Goal: Task Accomplishment & Management: Use online tool/utility

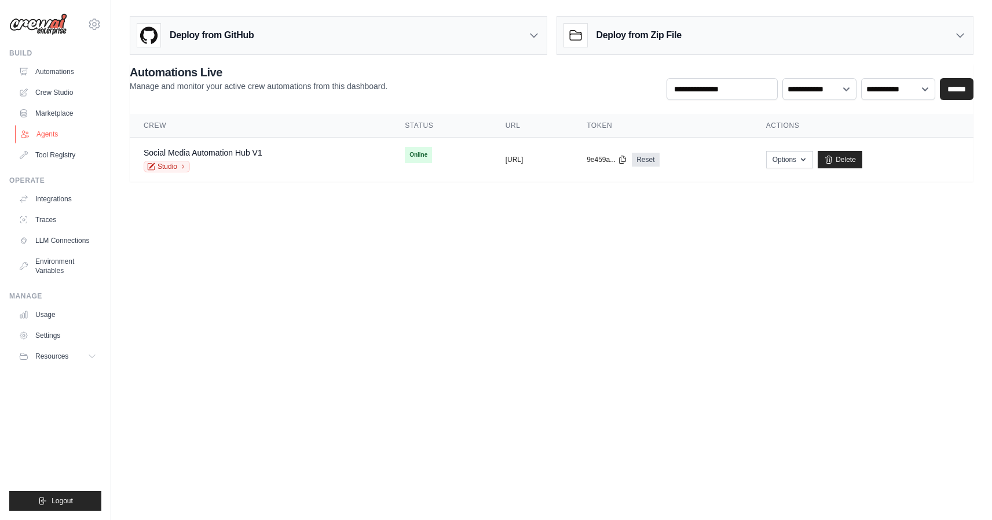
click at [57, 137] on link "Agents" at bounding box center [58, 134] width 87 height 19
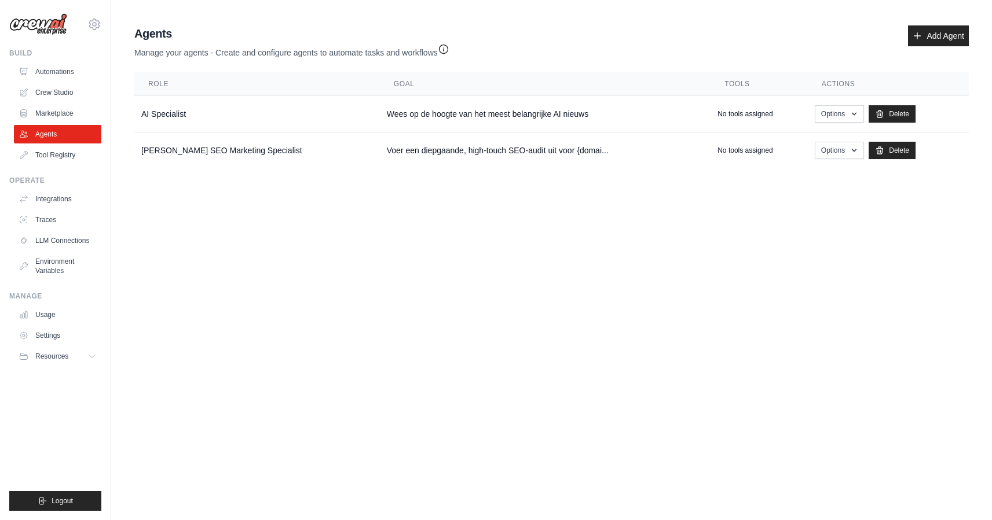
click at [448, 47] on icon "button" at bounding box center [443, 49] width 9 height 9
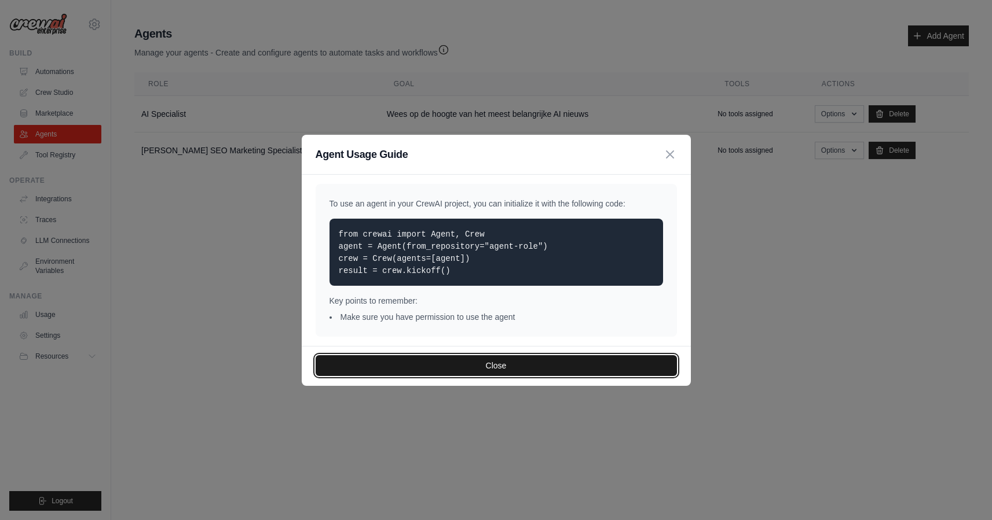
click at [526, 368] on button "Close" at bounding box center [496, 365] width 361 height 21
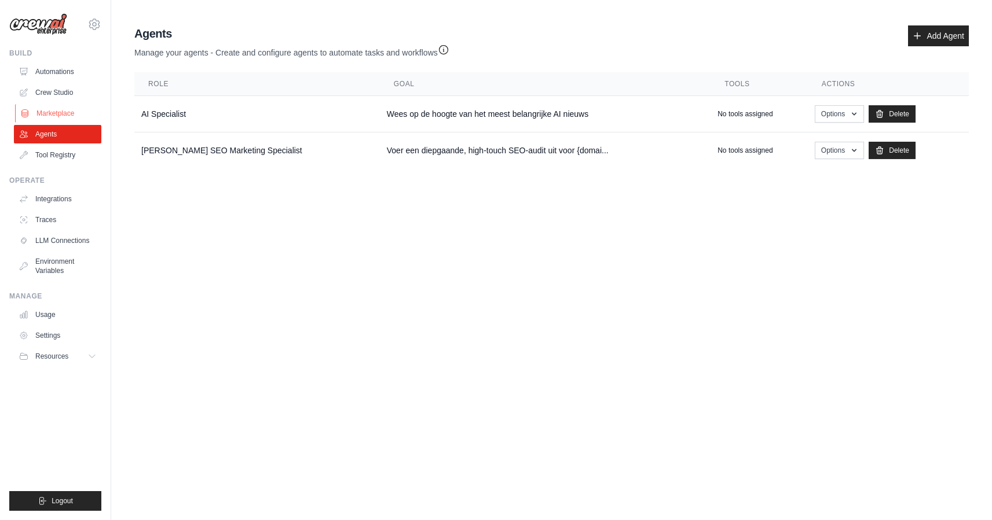
click at [76, 120] on link "Marketplace" at bounding box center [58, 113] width 87 height 19
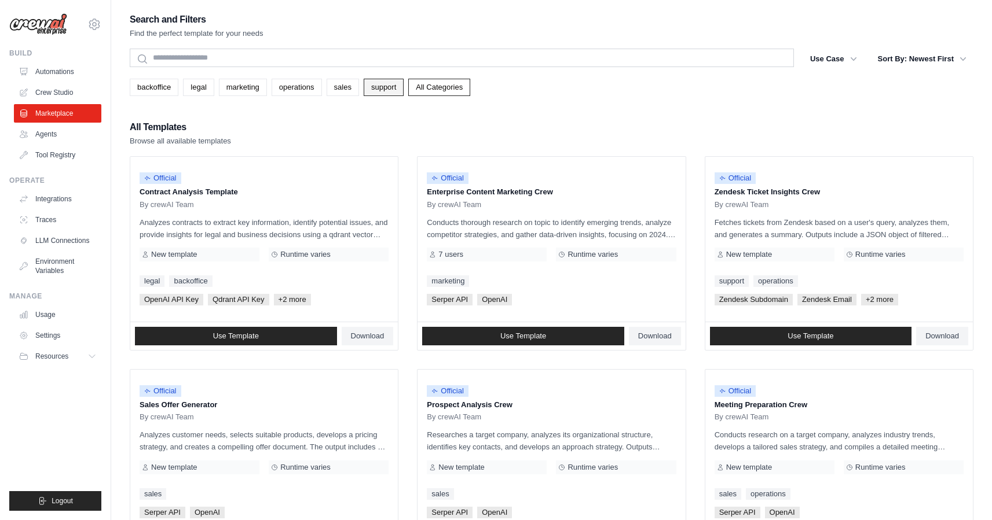
click at [380, 92] on link "support" at bounding box center [384, 87] width 40 height 17
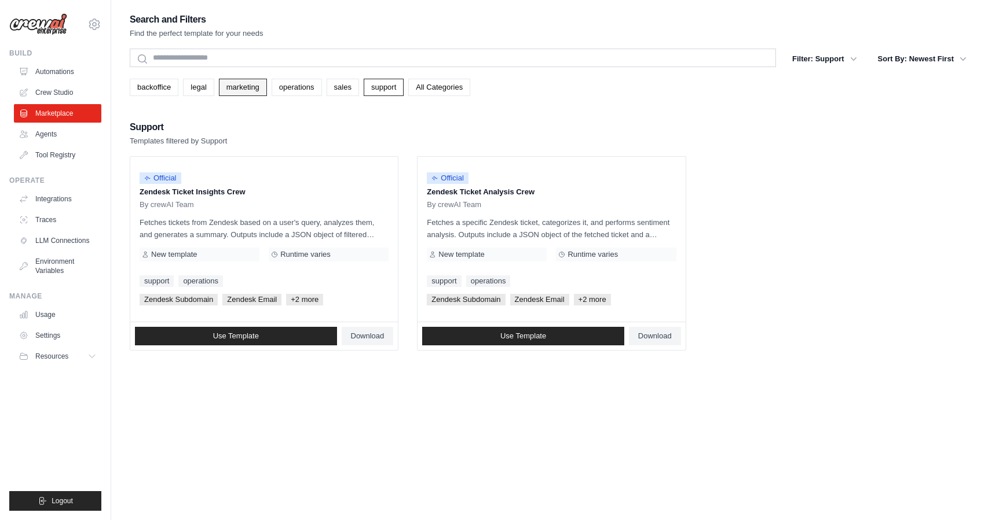
click at [244, 87] on link "marketing" at bounding box center [243, 87] width 48 height 17
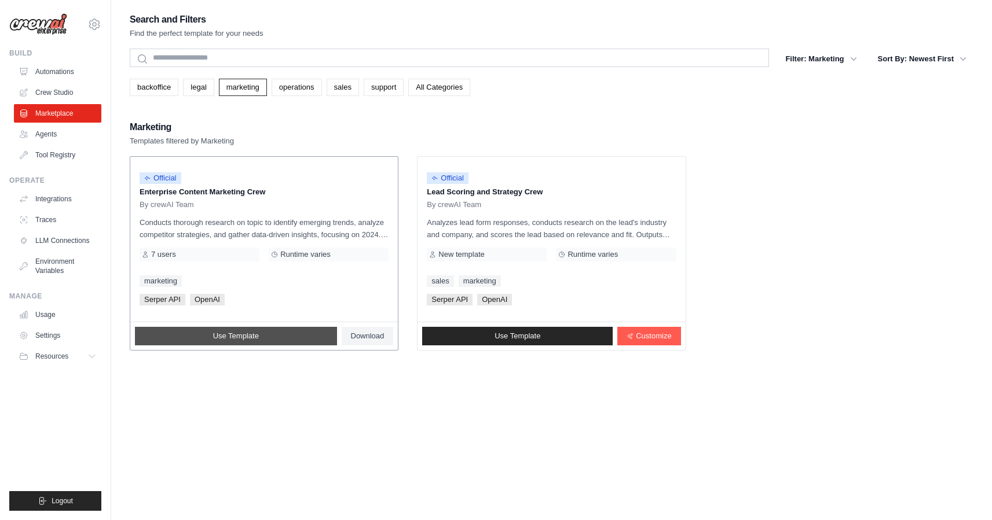
click at [250, 335] on span "Use Template" at bounding box center [236, 336] width 46 height 9
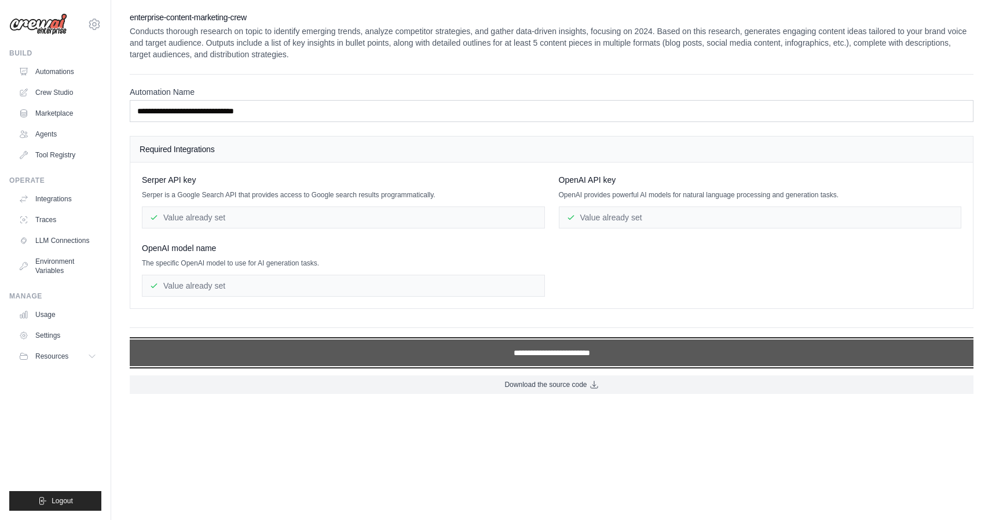
click at [505, 355] on input "**********" at bounding box center [552, 353] width 844 height 27
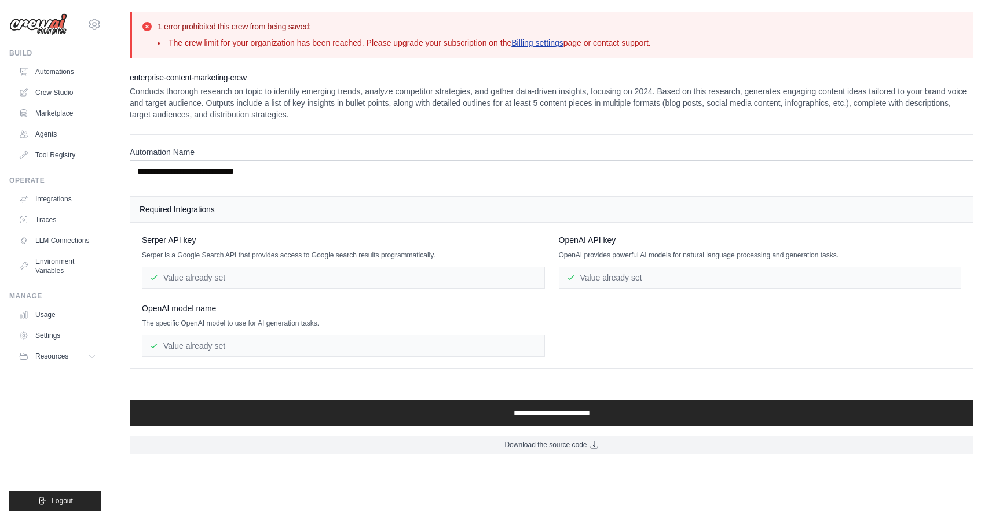
click at [555, 43] on link "Billing settings" at bounding box center [537, 42] width 52 height 9
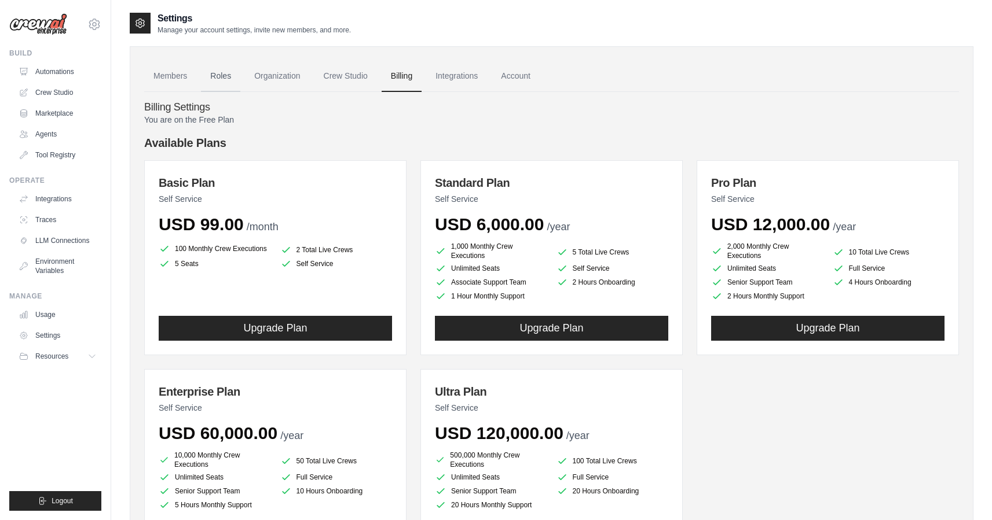
click at [226, 74] on link "Roles" at bounding box center [220, 76] width 39 height 31
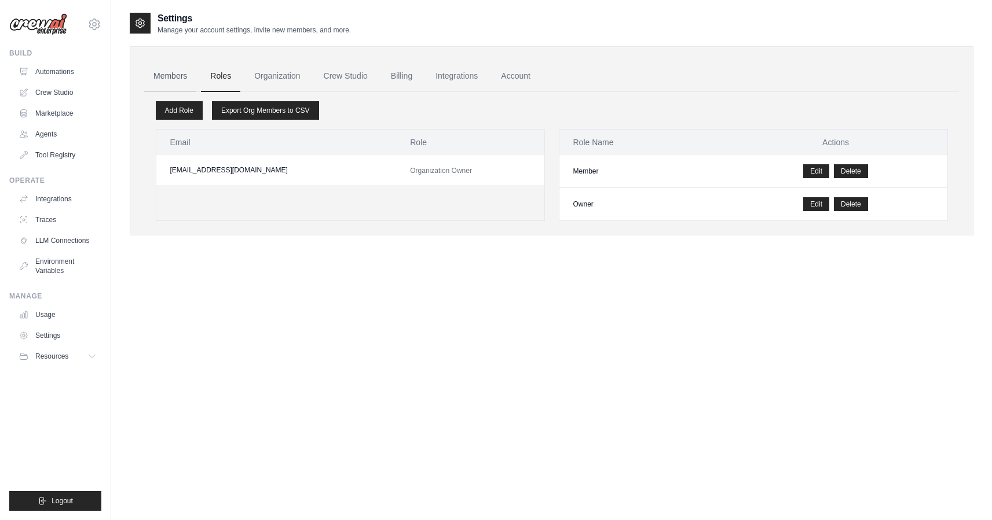
click at [167, 79] on link "Members" at bounding box center [170, 76] width 52 height 31
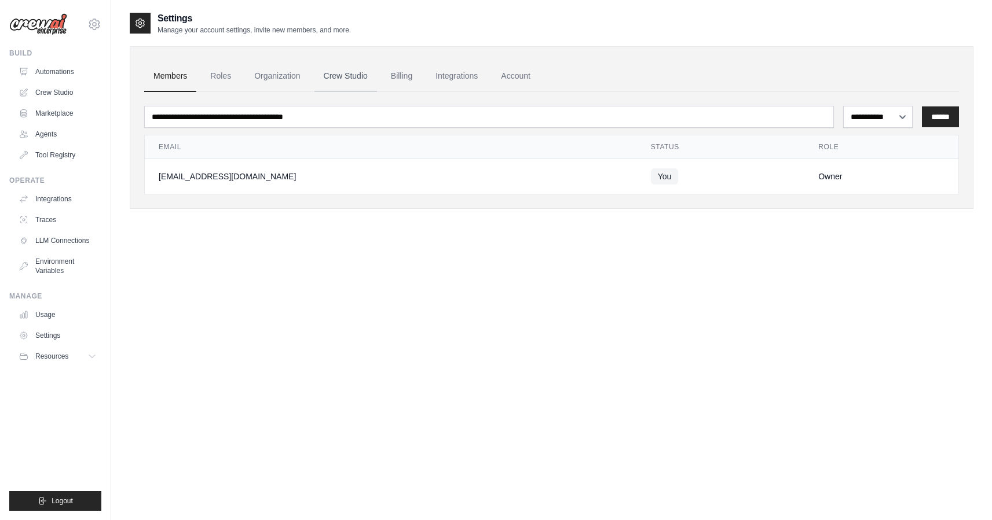
click at [335, 78] on link "Crew Studio" at bounding box center [345, 76] width 63 height 31
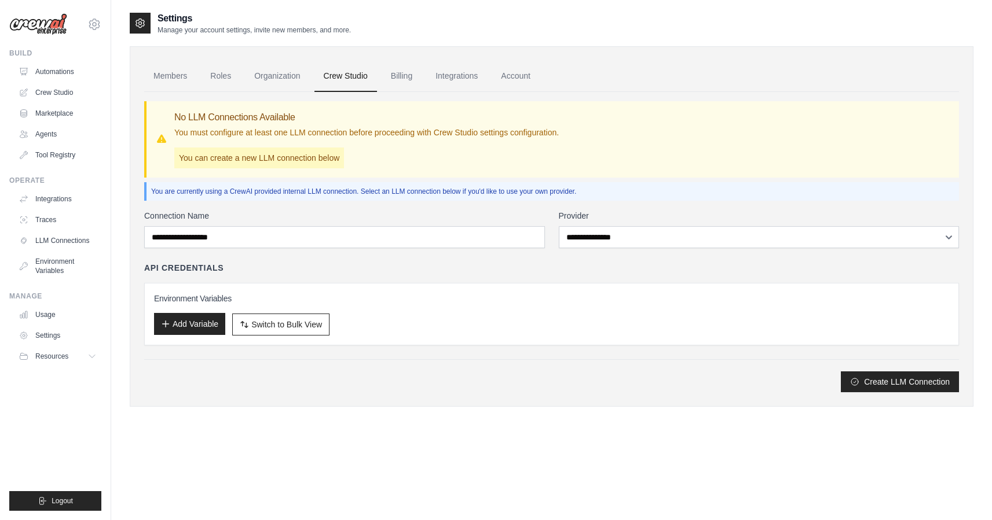
click at [204, 324] on button "Add Variable" at bounding box center [189, 324] width 71 height 22
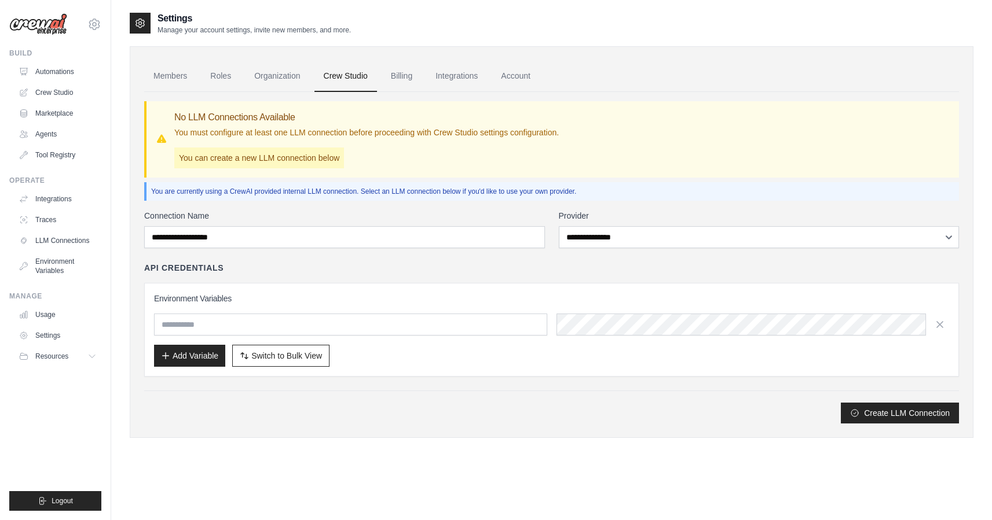
click at [247, 323] on input "text" at bounding box center [350, 325] width 393 height 22
click at [280, 311] on div "Environment Variables Add Variable Switch to Bulk View Switch to Table View" at bounding box center [551, 330] width 795 height 74
click at [273, 327] on input "text" at bounding box center [350, 325] width 393 height 22
type input "******"
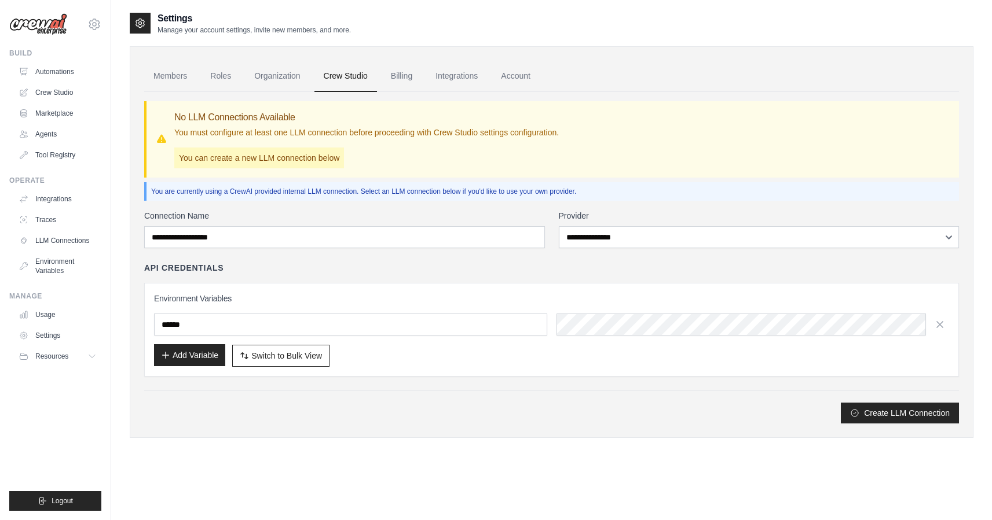
click at [205, 351] on button "Add Variable" at bounding box center [189, 355] width 71 height 22
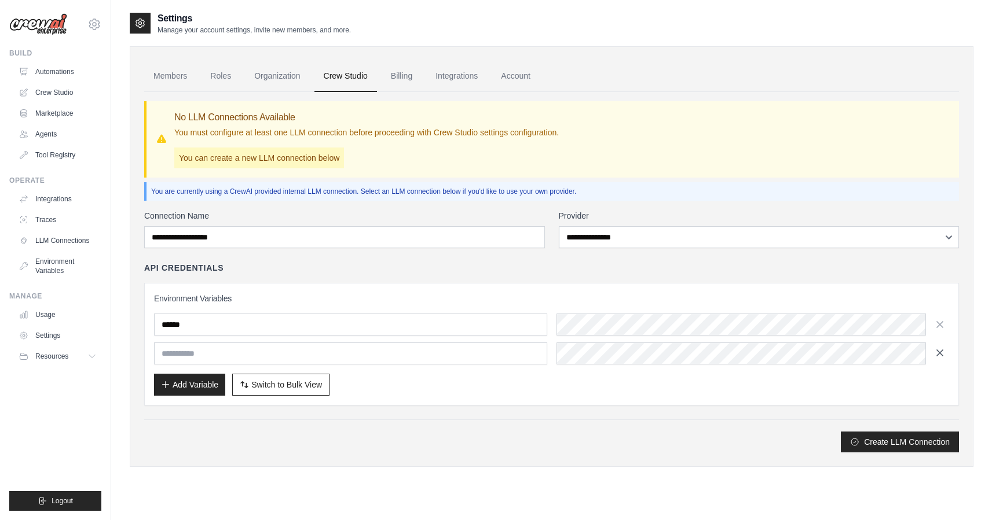
click at [943, 351] on icon "button" at bounding box center [940, 353] width 12 height 12
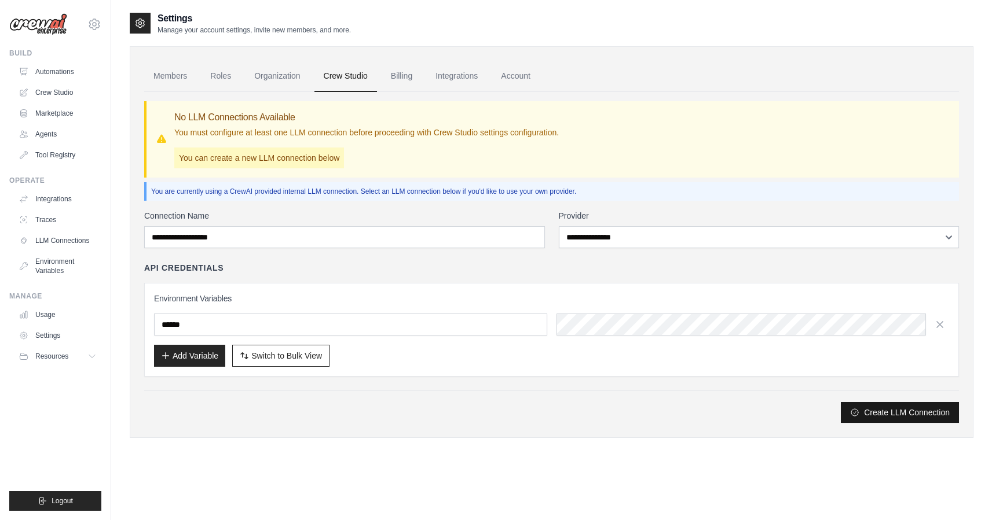
click at [900, 418] on button "Create LLM Connection" at bounding box center [900, 412] width 118 height 21
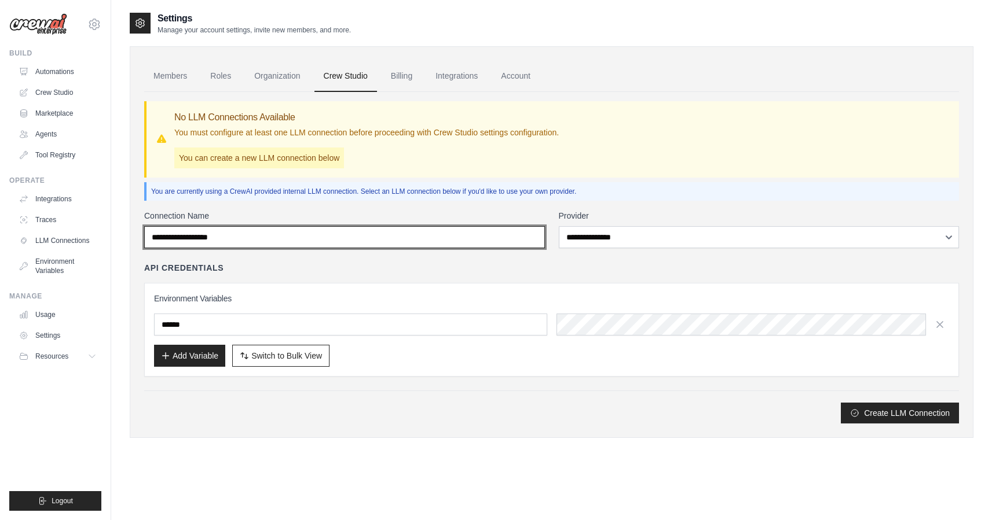
click at [421, 235] on input "Connection Name" at bounding box center [344, 237] width 401 height 22
type input "******"
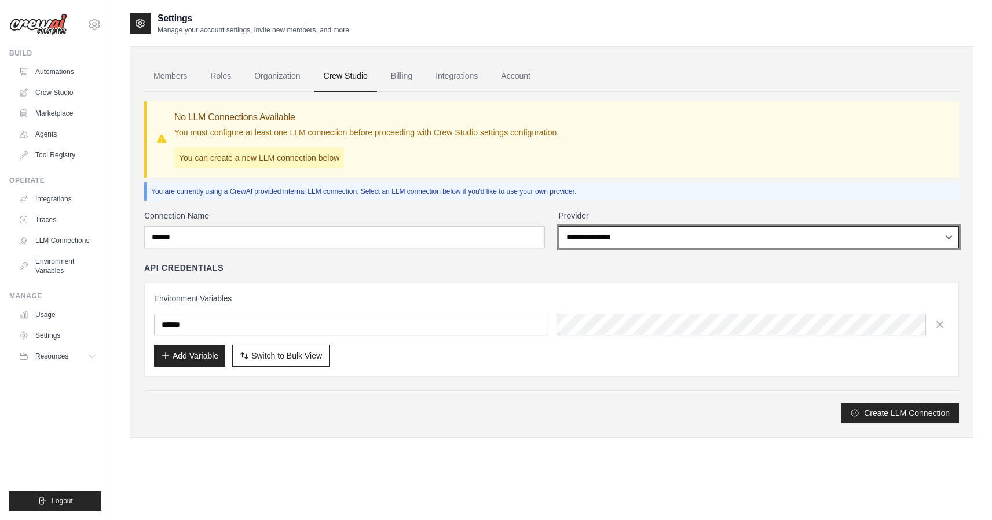
click at [631, 231] on select "**********" at bounding box center [759, 237] width 401 height 22
select select "******"
click at [559, 226] on select "**********" at bounding box center [759, 237] width 401 height 22
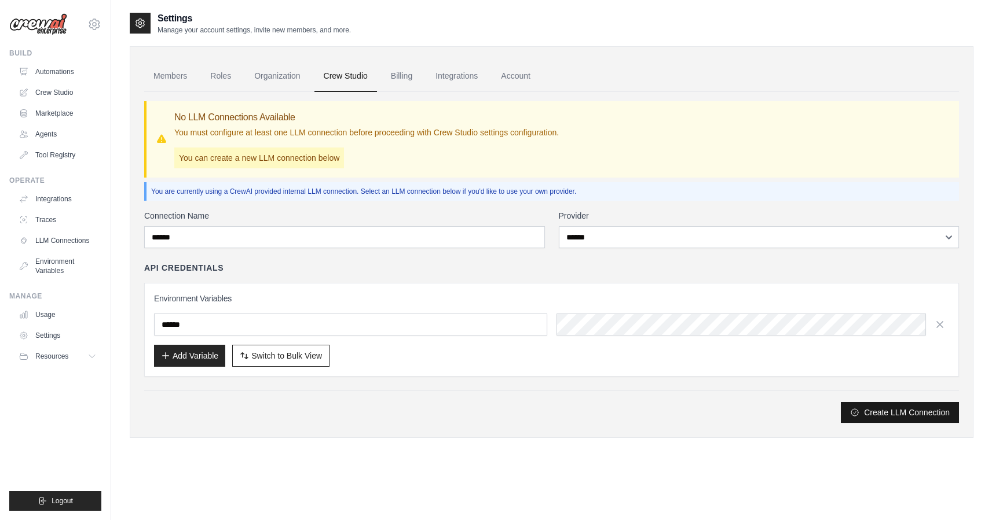
click at [857, 412] on icon "submit" at bounding box center [854, 412] width 9 height 9
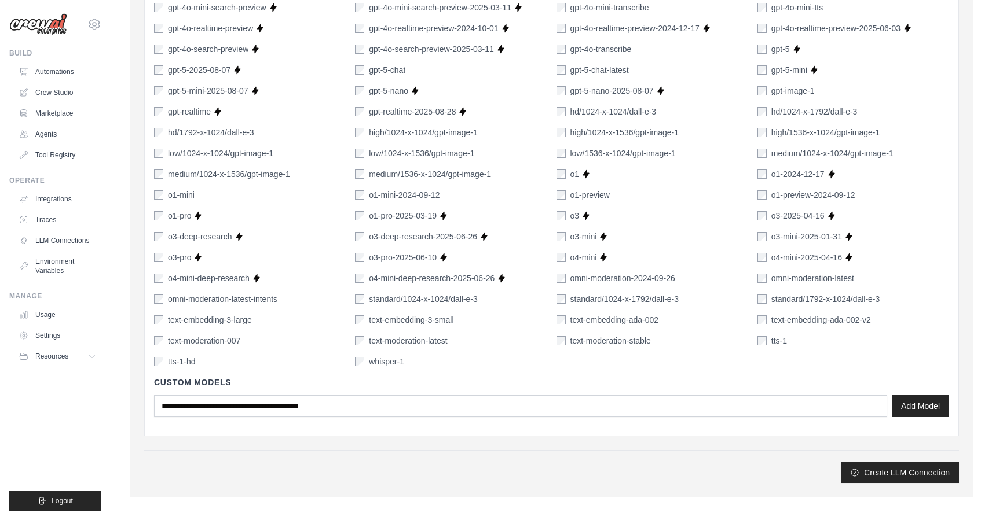
scroll to position [753, 0]
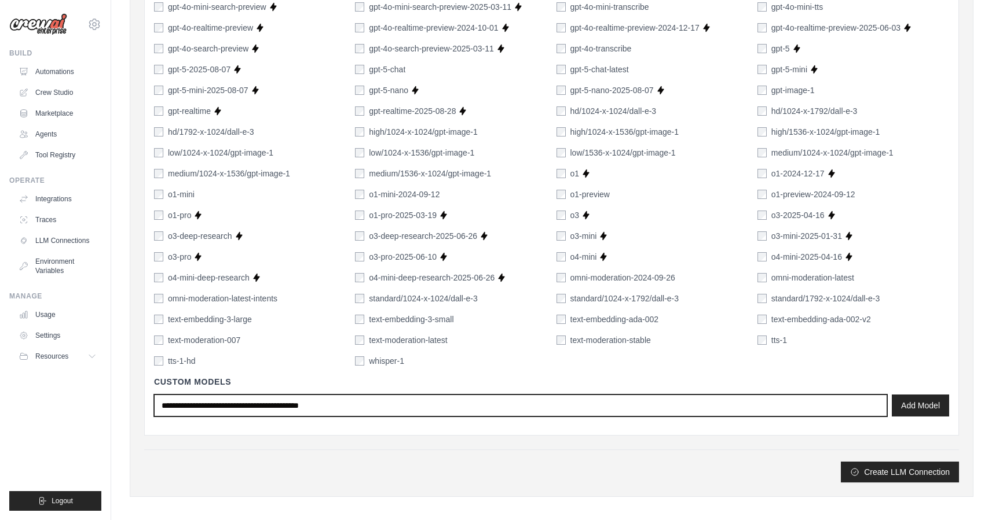
click at [318, 409] on input "text" at bounding box center [520, 406] width 733 height 22
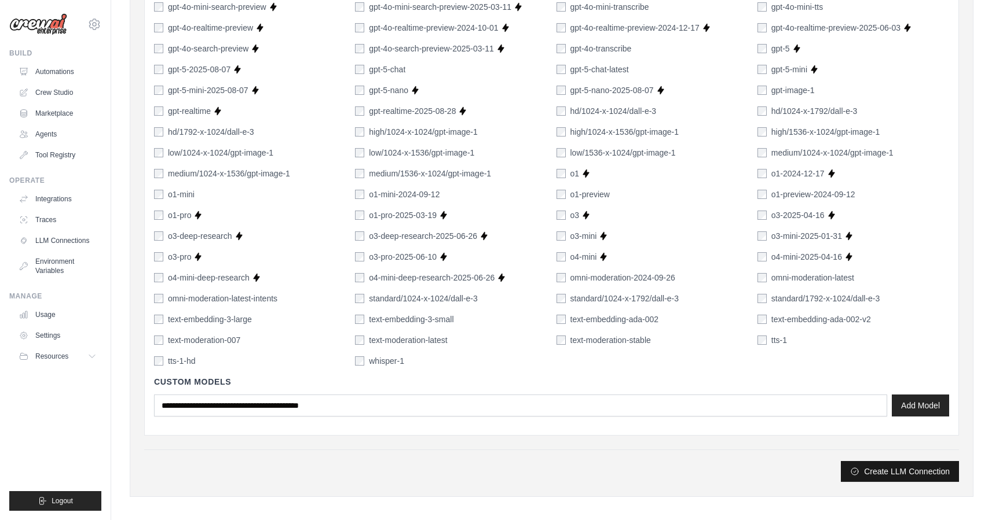
click at [895, 474] on button "Create LLM Connection" at bounding box center [900, 471] width 118 height 21
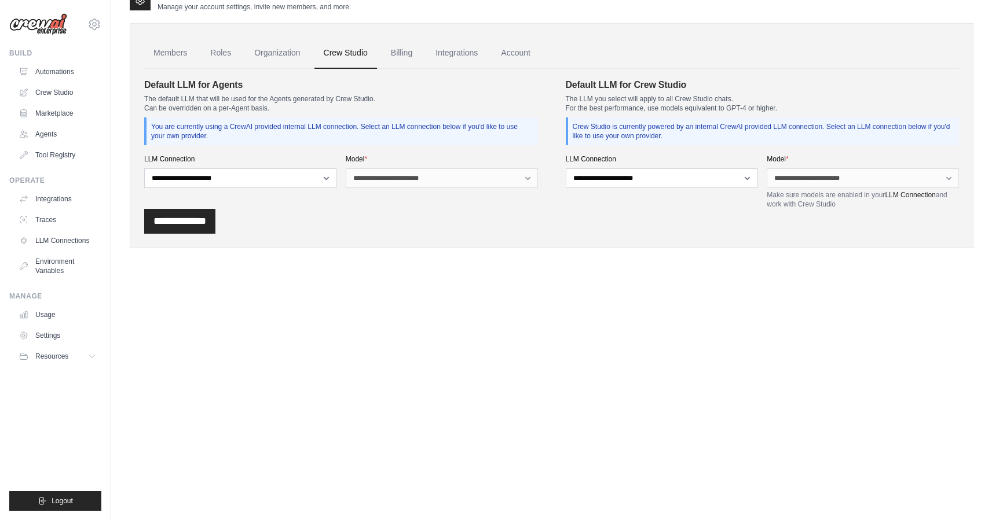
scroll to position [0, 0]
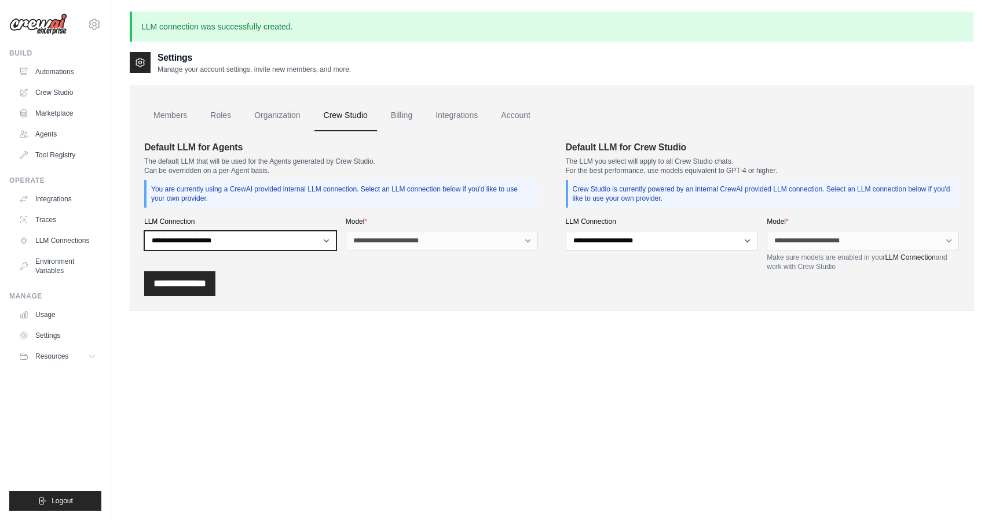
click at [310, 242] on select "**********" at bounding box center [240, 241] width 192 height 20
select select "******"
click at [144, 231] on select "**********" at bounding box center [240, 241] width 192 height 20
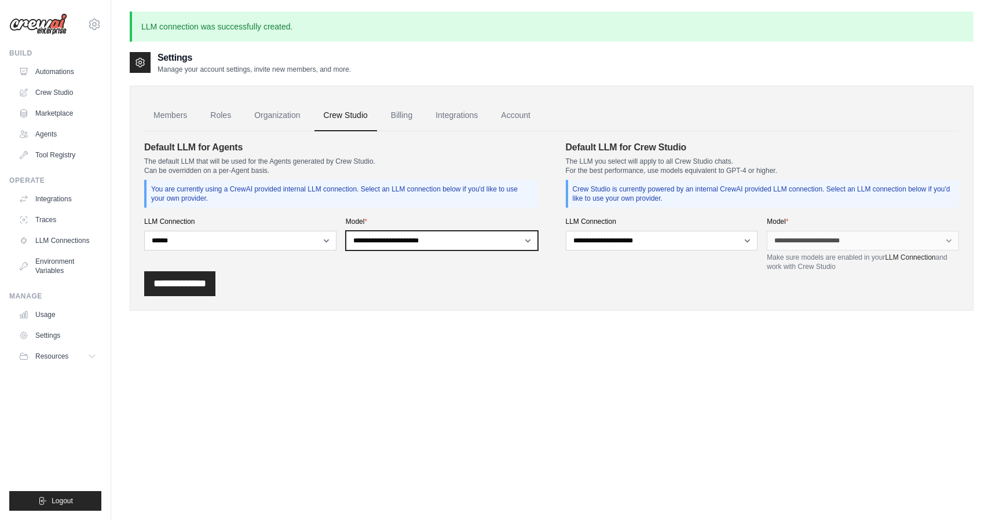
click at [461, 241] on select "**********" at bounding box center [442, 241] width 192 height 20
select select "*******"
click at [346, 231] on select "**********" at bounding box center [442, 241] width 192 height 20
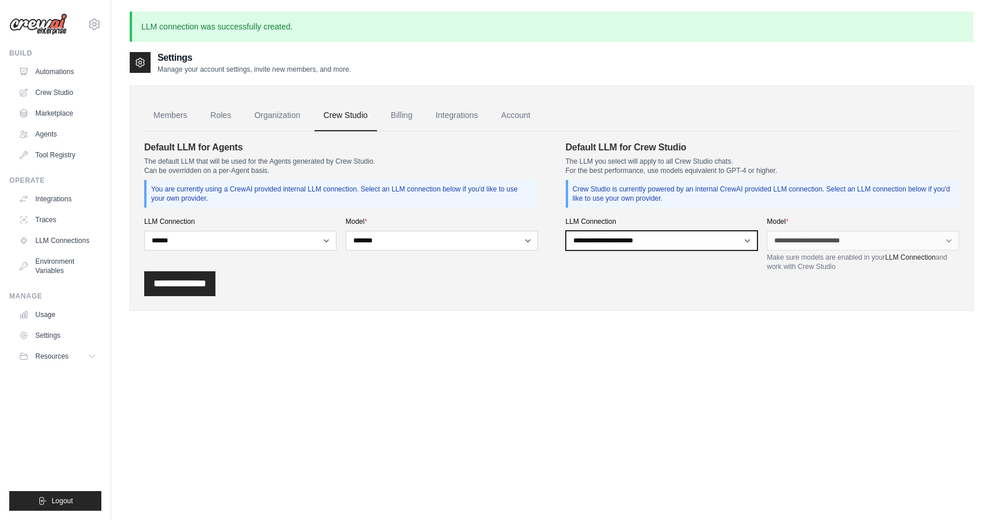
click at [611, 241] on select "**********" at bounding box center [662, 241] width 192 height 20
select select "******"
click at [566, 231] on select "**********" at bounding box center [662, 241] width 192 height 20
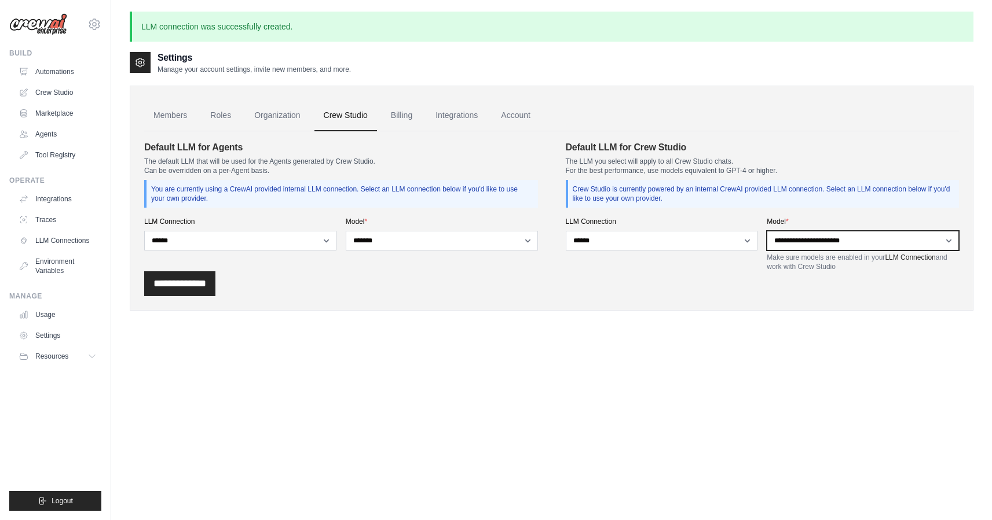
click at [801, 238] on select "**********" at bounding box center [863, 241] width 192 height 20
select select "*******"
click at [767, 231] on select "**********" at bounding box center [863, 241] width 192 height 20
click at [201, 284] on input "**********" at bounding box center [179, 284] width 71 height 25
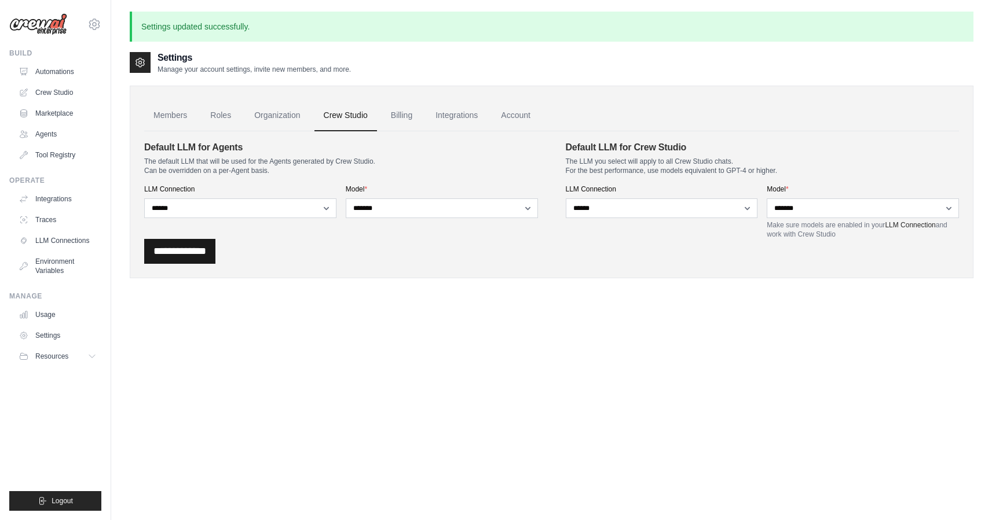
click at [186, 252] on input "**********" at bounding box center [179, 251] width 71 height 25
click at [456, 119] on link "Integrations" at bounding box center [456, 115] width 61 height 31
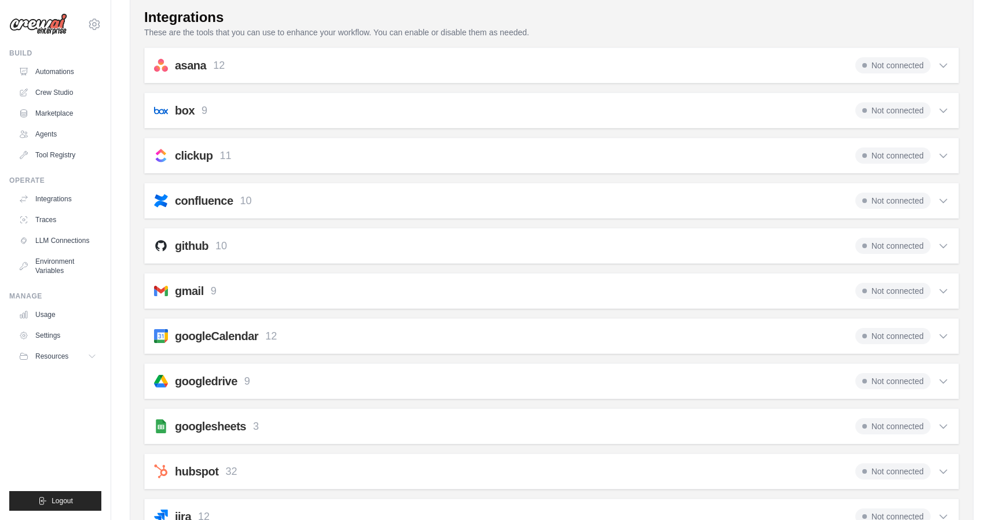
scroll to position [205, 0]
click at [896, 291] on span "Not connected" at bounding box center [892, 291] width 75 height 16
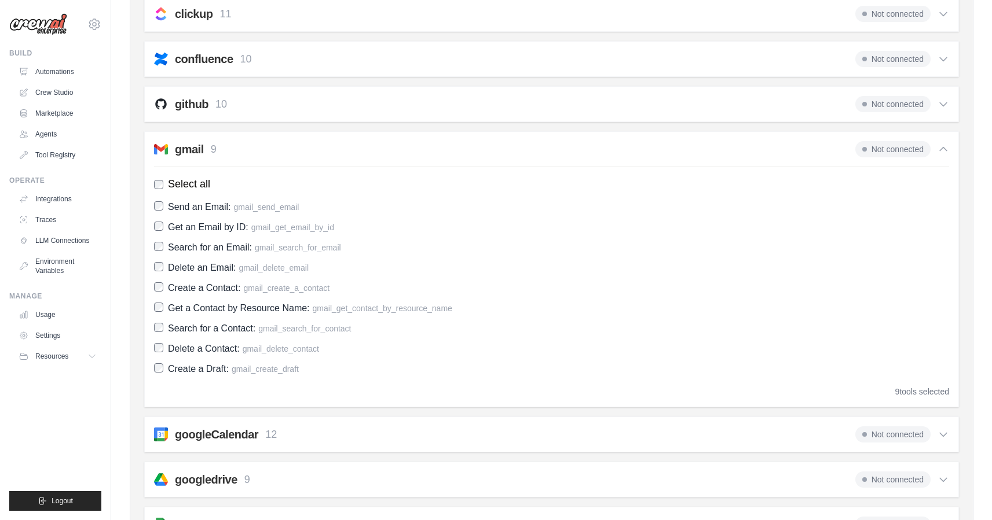
scroll to position [322, 0]
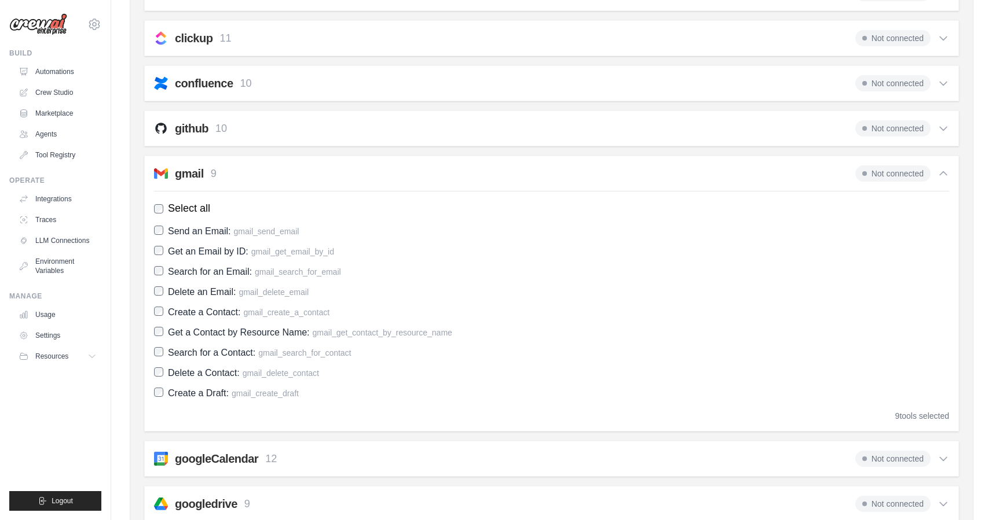
click at [188, 176] on h2 "gmail" at bounding box center [189, 174] width 29 height 16
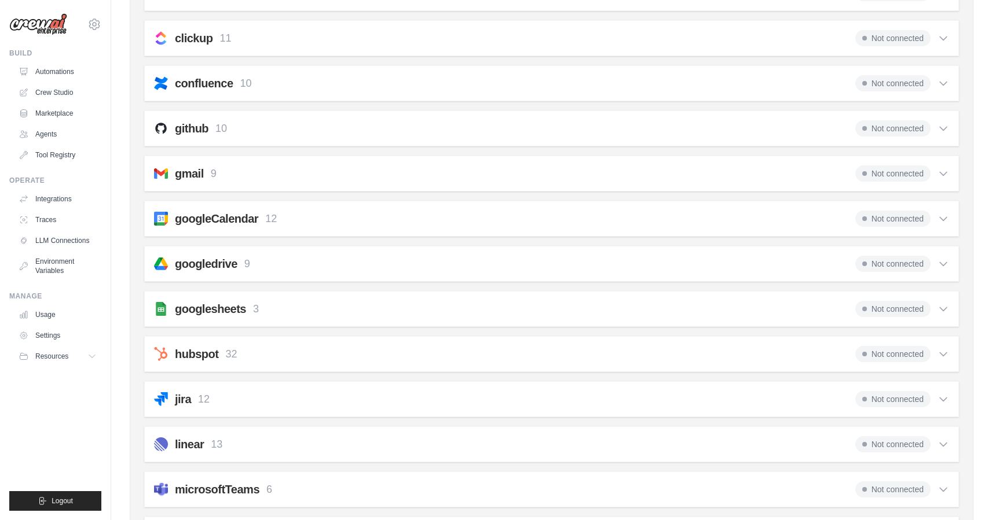
click at [188, 176] on h2 "gmail" at bounding box center [189, 174] width 29 height 16
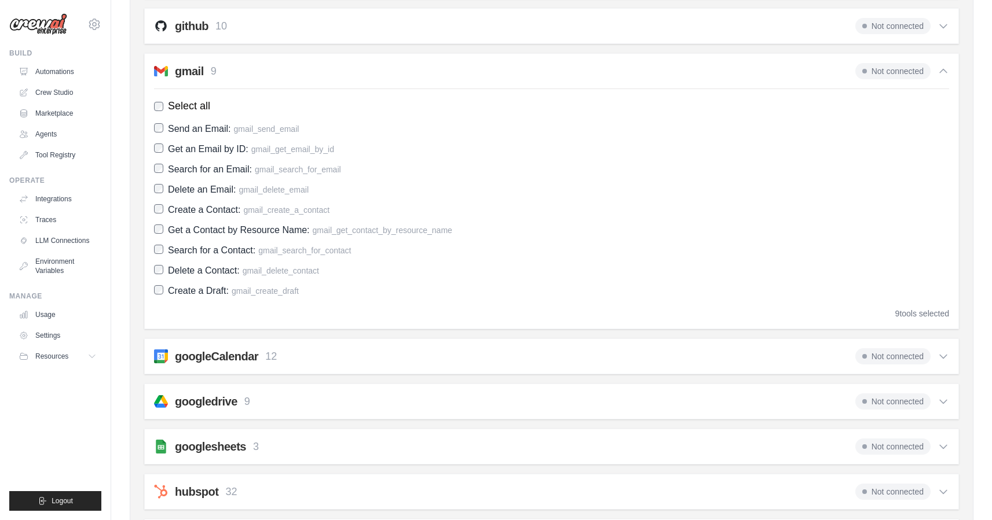
scroll to position [474, 0]
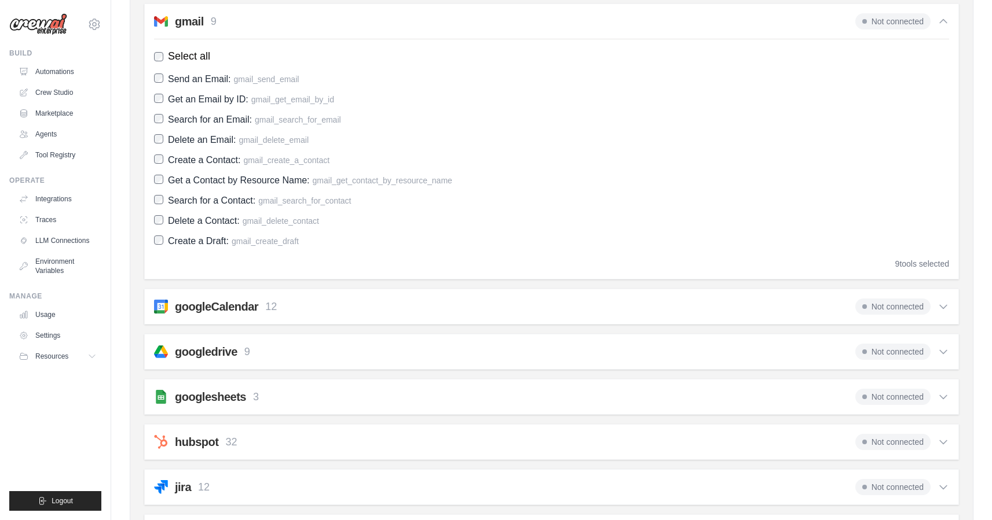
click at [216, 303] on h2 "googleCalendar" at bounding box center [216, 307] width 83 height 16
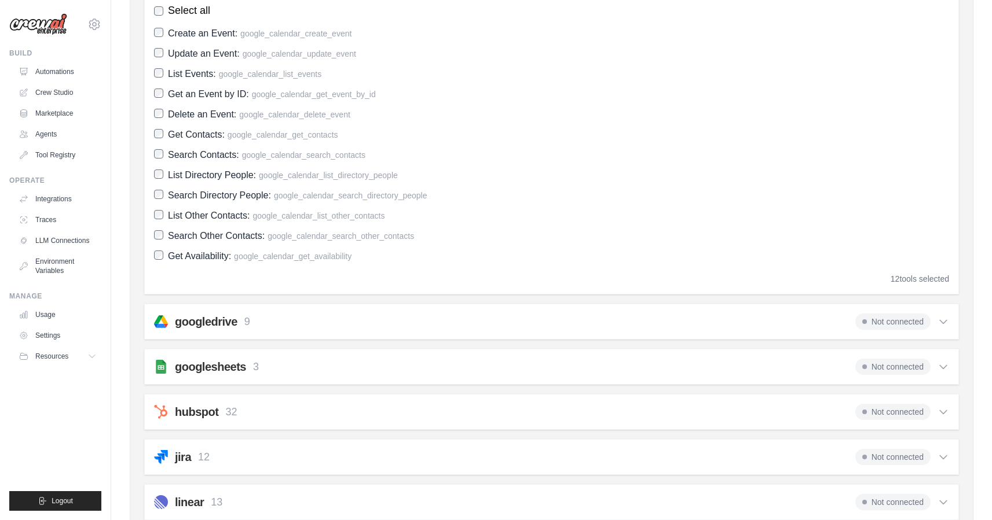
scroll to position [820, 0]
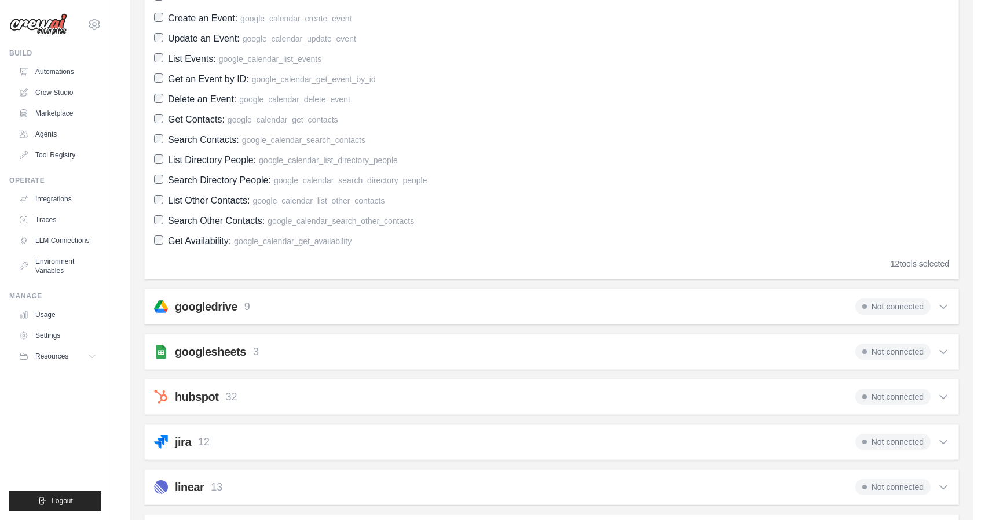
click at [228, 309] on h2 "googledrive" at bounding box center [206, 307] width 63 height 16
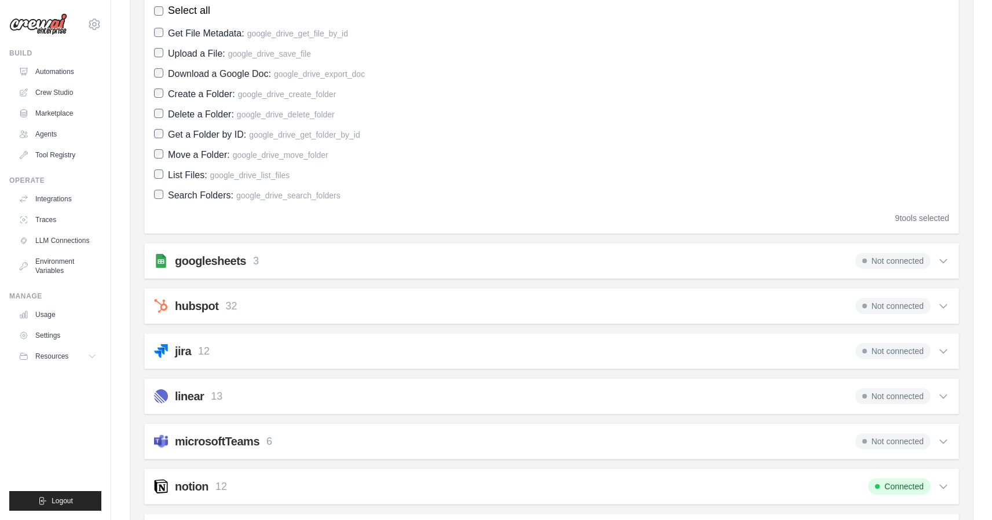
scroll to position [1158, 0]
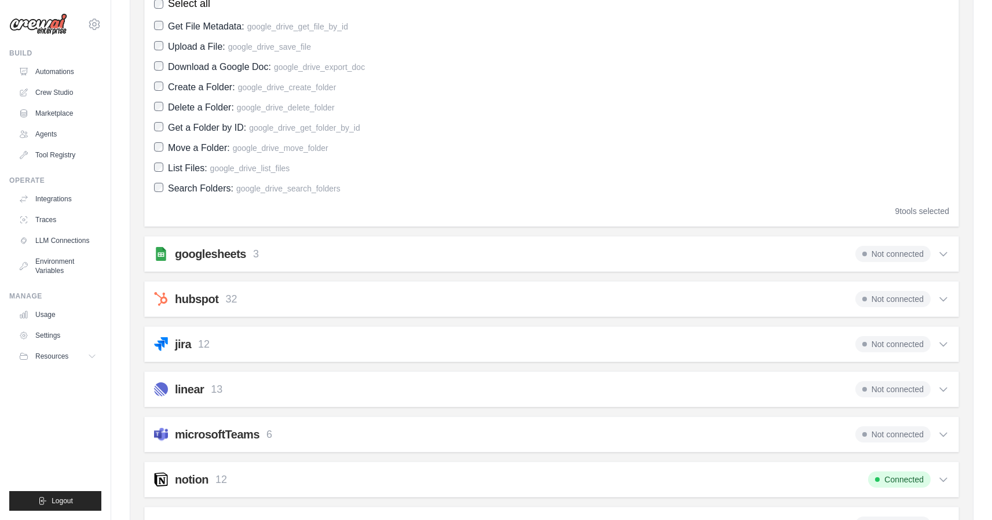
click at [223, 259] on h2 "googlesheets" at bounding box center [210, 254] width 71 height 16
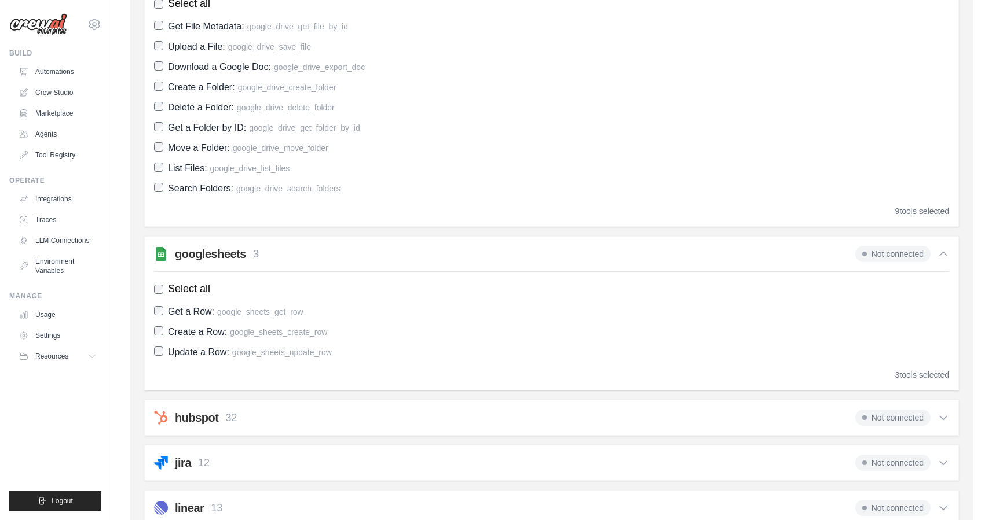
click at [890, 257] on span "Not connected" at bounding box center [892, 254] width 75 height 16
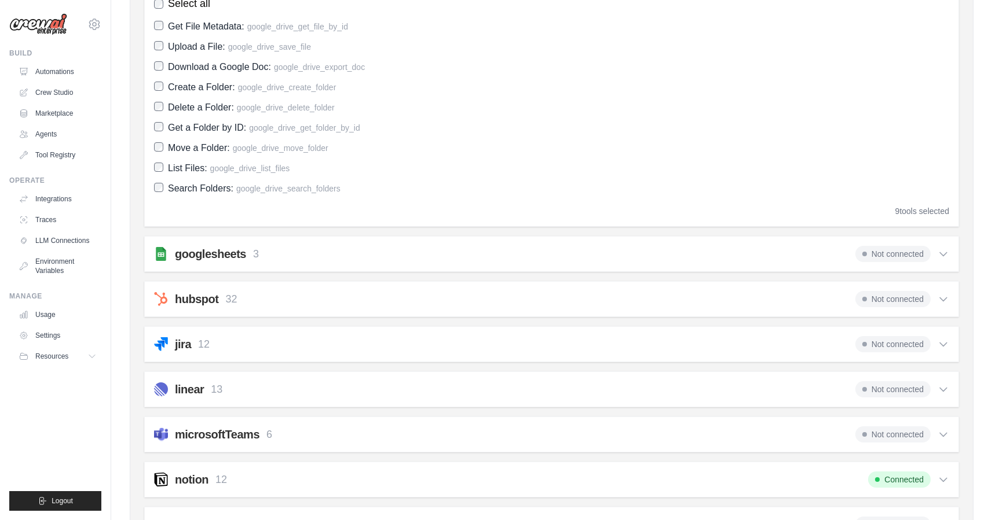
click at [890, 257] on span "Not connected" at bounding box center [892, 254] width 75 height 16
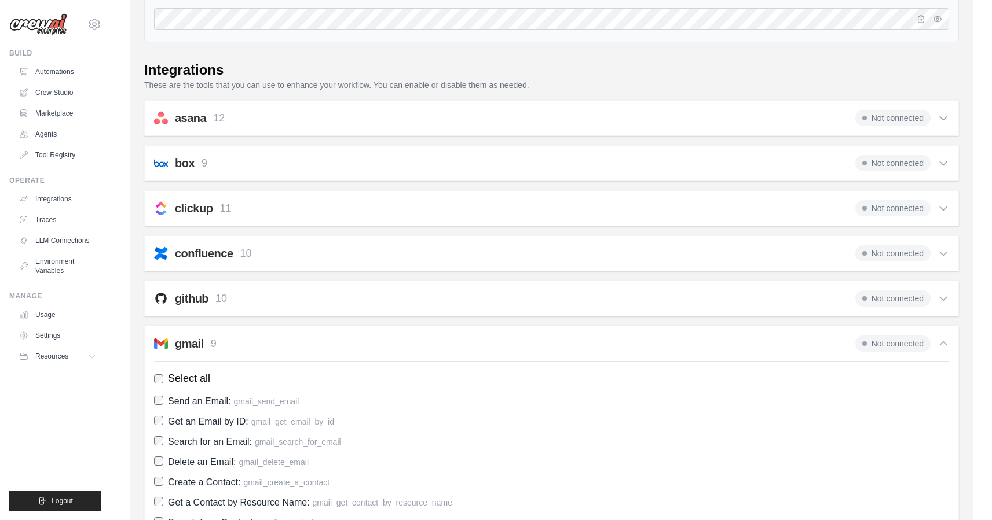
scroll to position [240, 0]
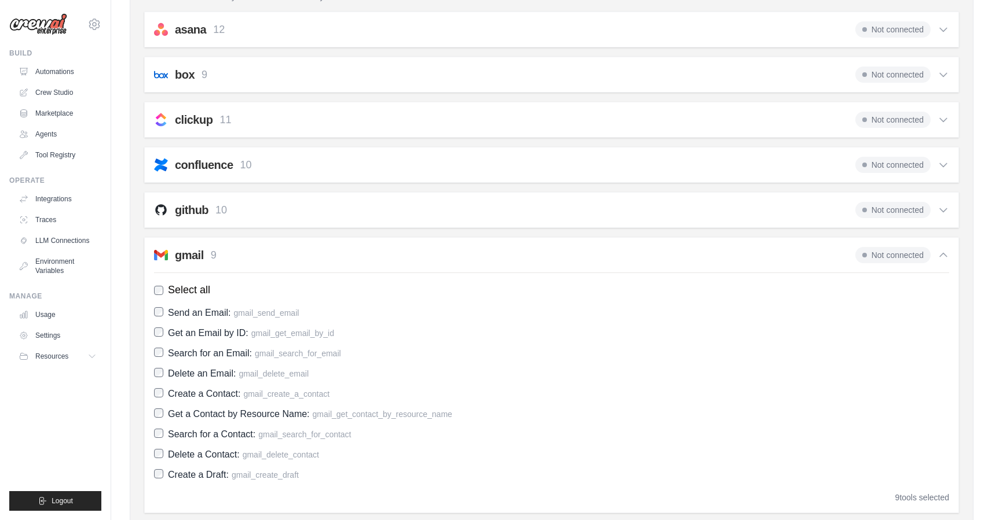
click at [365, 266] on div "gmail 9 Not connected Select all Send an Email: gmail_send_email Get an Email b…" at bounding box center [551, 375] width 815 height 276
click at [64, 315] on link "Usage" at bounding box center [58, 315] width 87 height 19
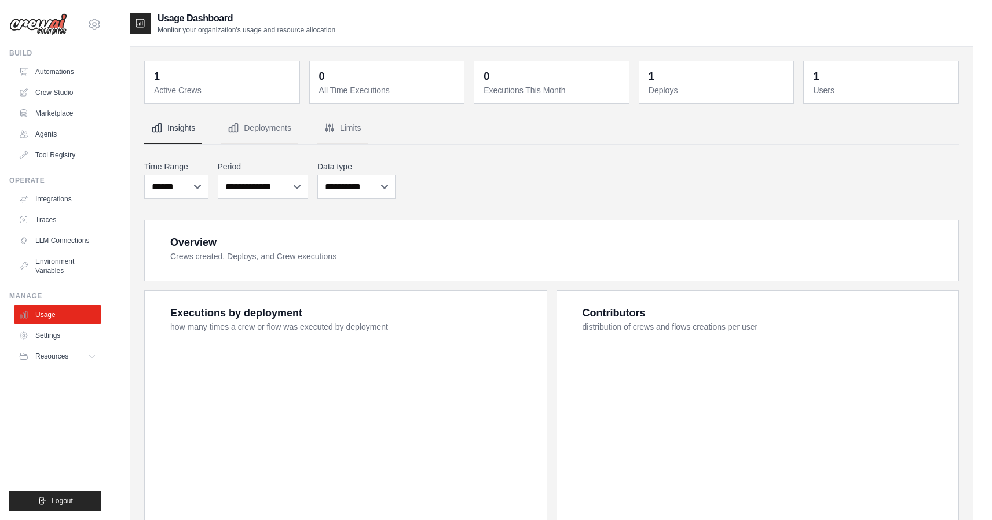
click at [56, 340] on link "Settings" at bounding box center [57, 336] width 87 height 19
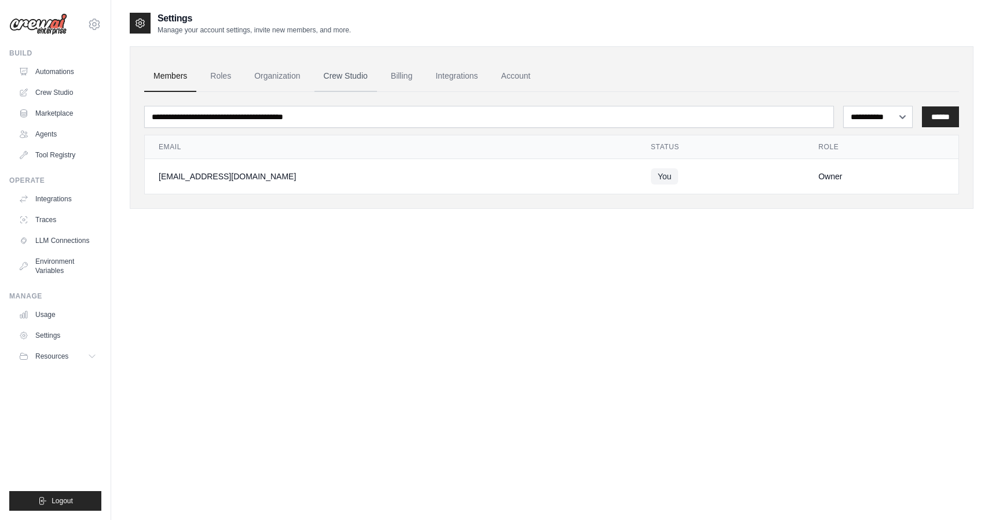
click at [331, 77] on link "Crew Studio" at bounding box center [345, 76] width 63 height 31
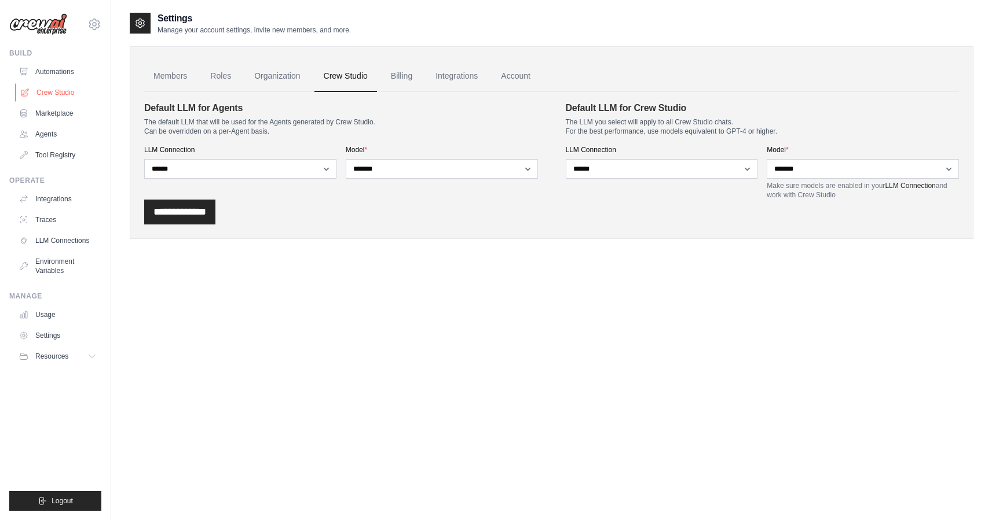
click at [47, 87] on link "Crew Studio" at bounding box center [58, 92] width 87 height 19
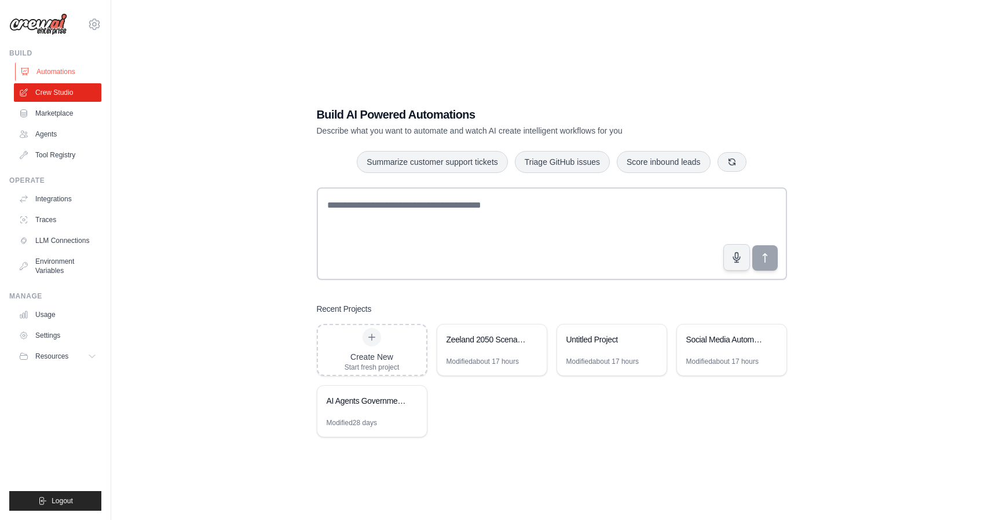
click at [51, 70] on link "Automations" at bounding box center [58, 72] width 87 height 19
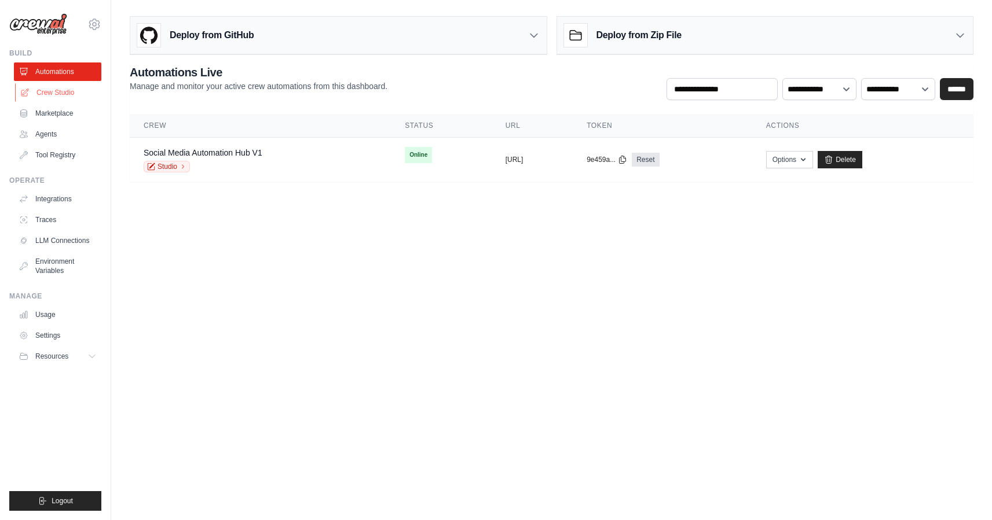
click at [49, 88] on link "Crew Studio" at bounding box center [58, 92] width 87 height 19
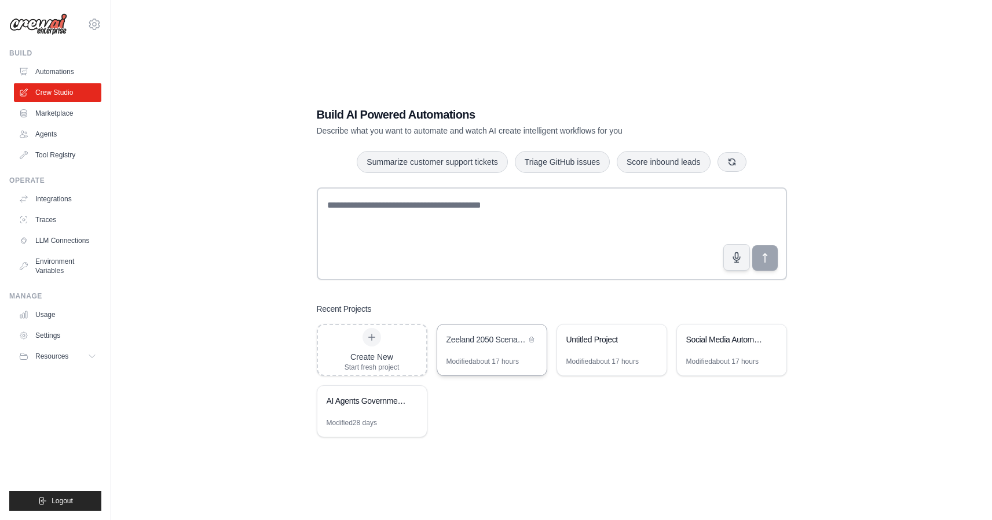
click at [454, 347] on div "Zeeland 2050 Scenario Analyse" at bounding box center [491, 341] width 109 height 32
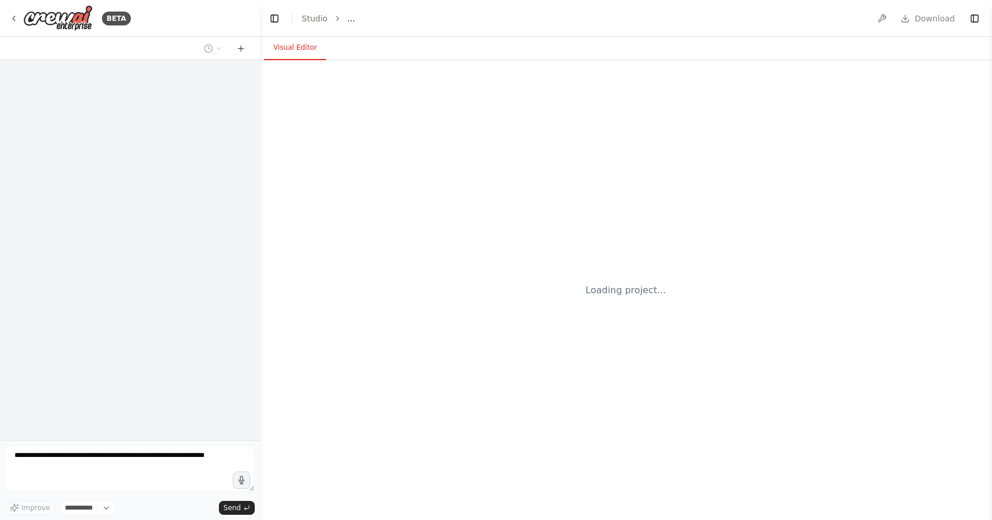
select select "****"
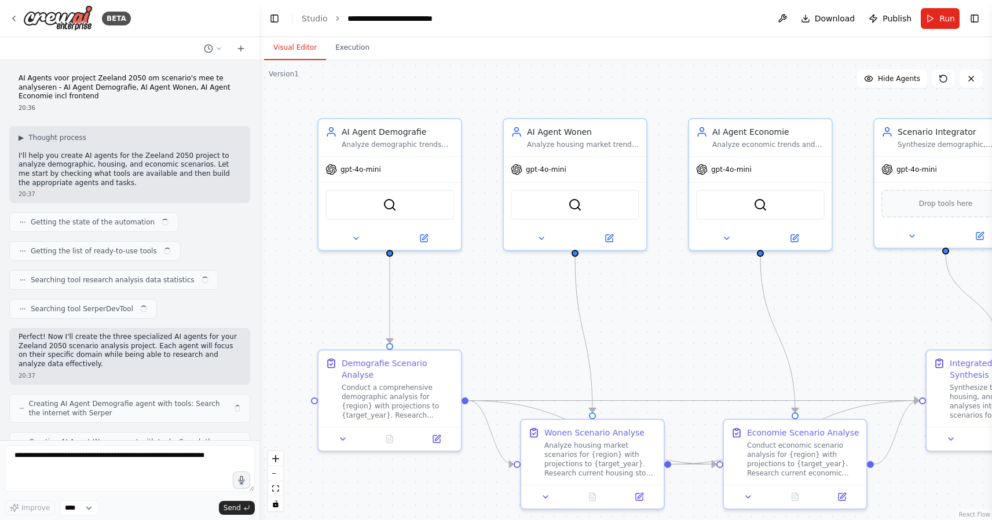
scroll to position [732, 0]
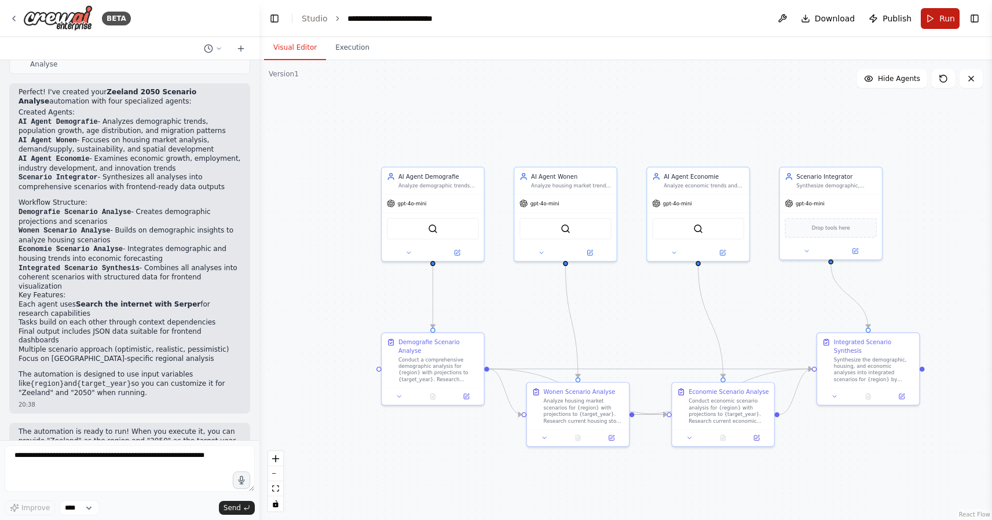
click at [937, 20] on button "Run" at bounding box center [940, 18] width 39 height 21
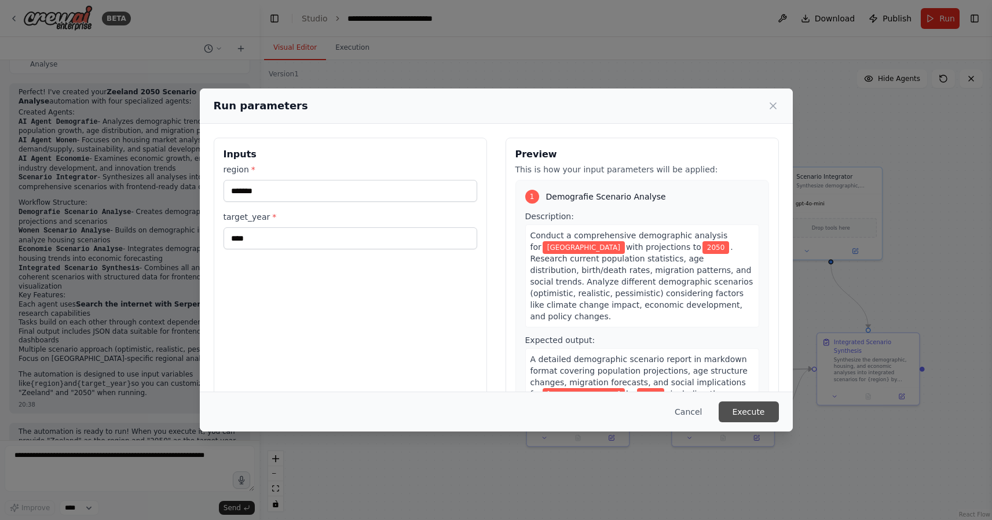
click at [737, 411] on button "Execute" at bounding box center [748, 412] width 60 height 21
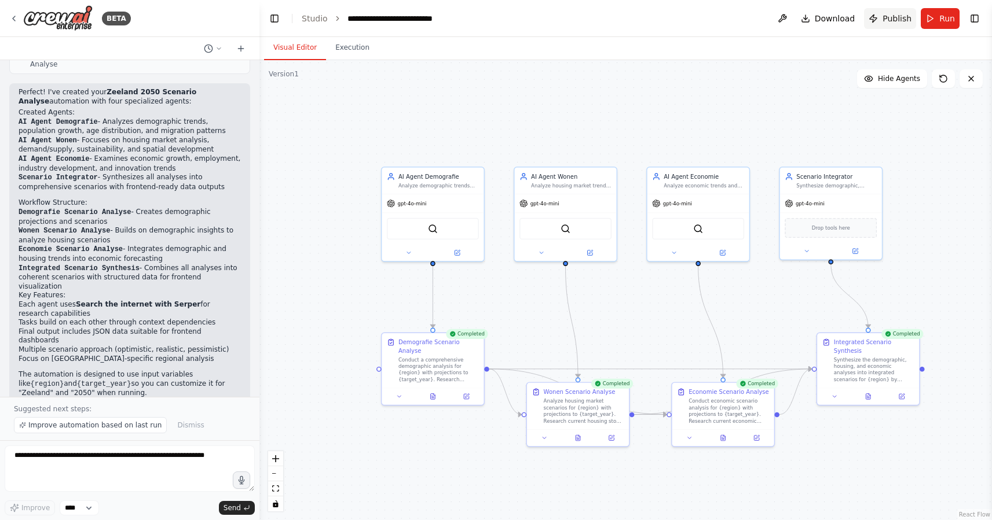
click at [900, 17] on span "Publish" at bounding box center [896, 19] width 29 height 12
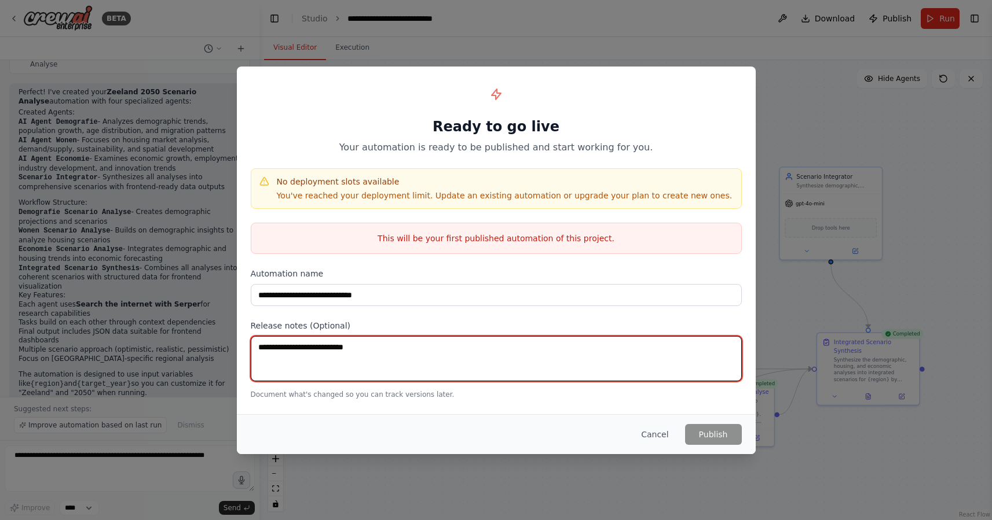
click at [456, 347] on textarea at bounding box center [496, 358] width 491 height 45
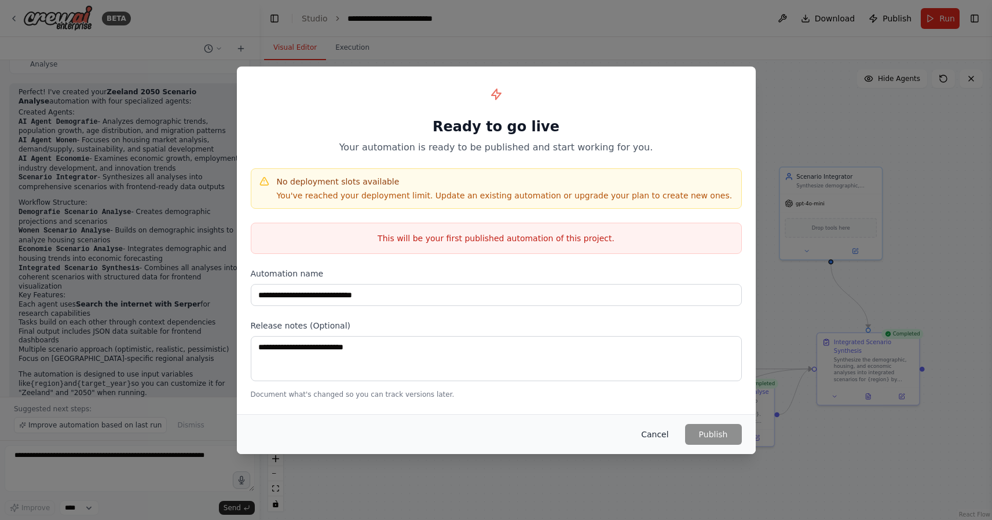
click at [654, 437] on button "Cancel" at bounding box center [655, 434] width 46 height 21
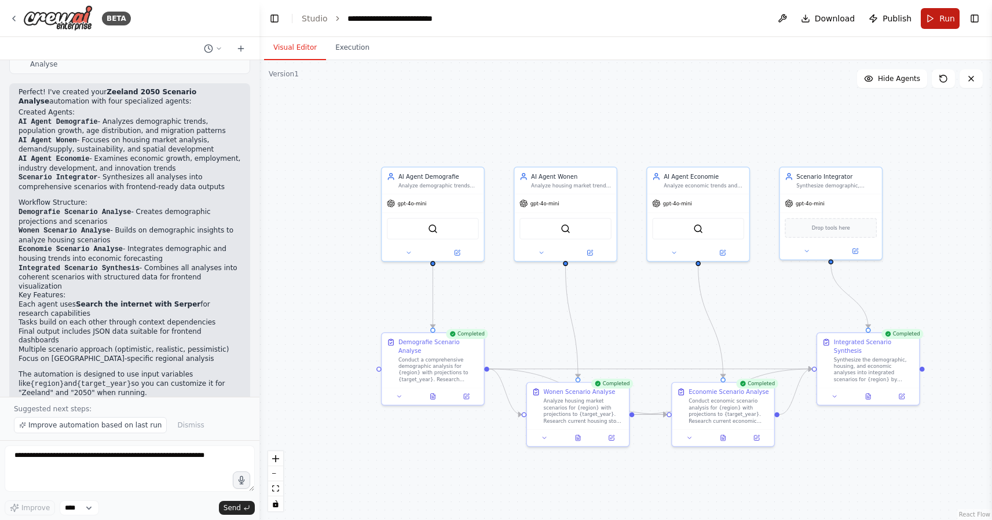
click at [934, 19] on button "Run" at bounding box center [940, 18] width 39 height 21
click at [141, 426] on span "Improve automation based on last run" at bounding box center [94, 425] width 133 height 9
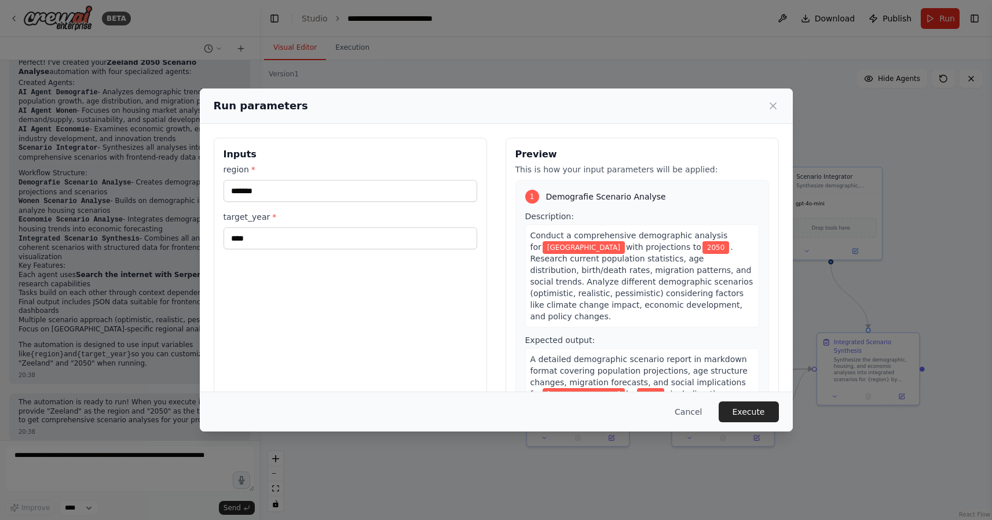
scroll to position [819, 0]
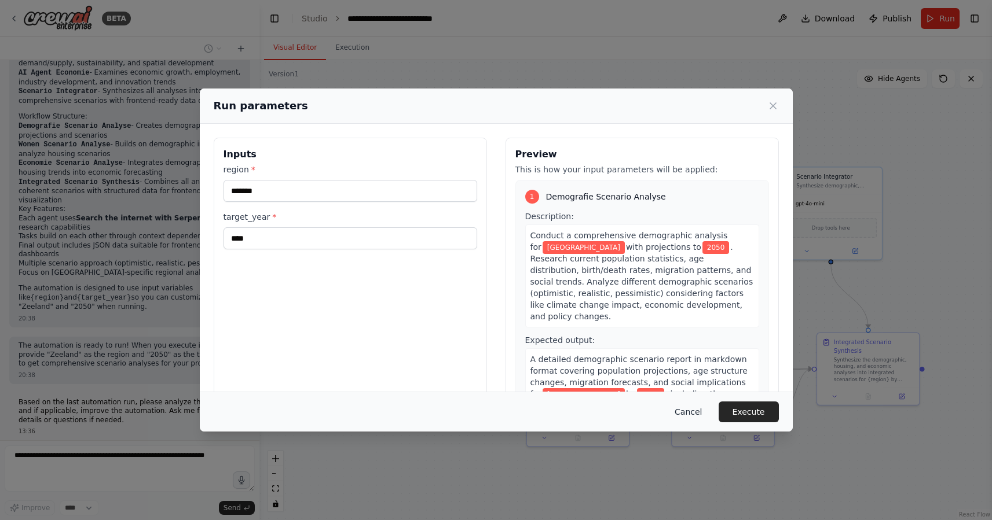
click at [697, 413] on button "Cancel" at bounding box center [688, 412] width 46 height 21
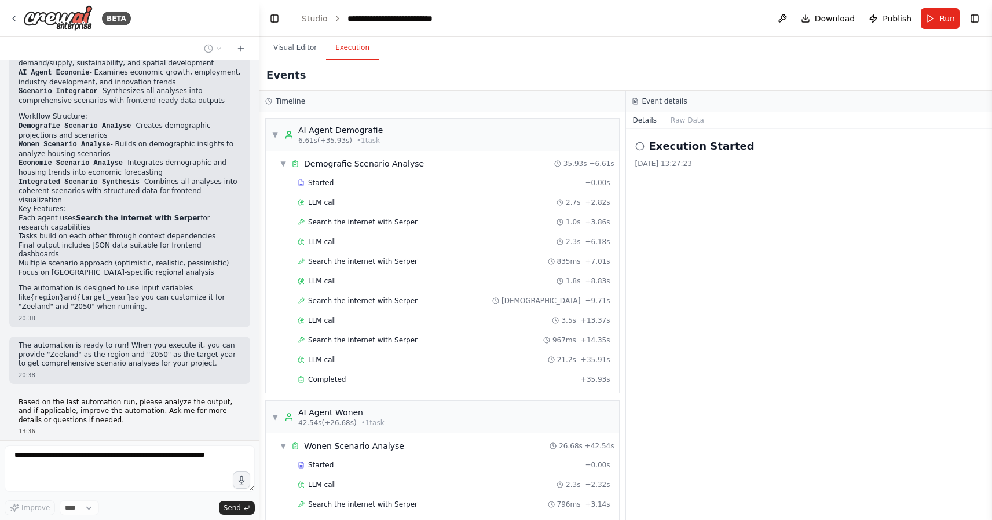
click at [360, 50] on button "Execution" at bounding box center [352, 48] width 53 height 24
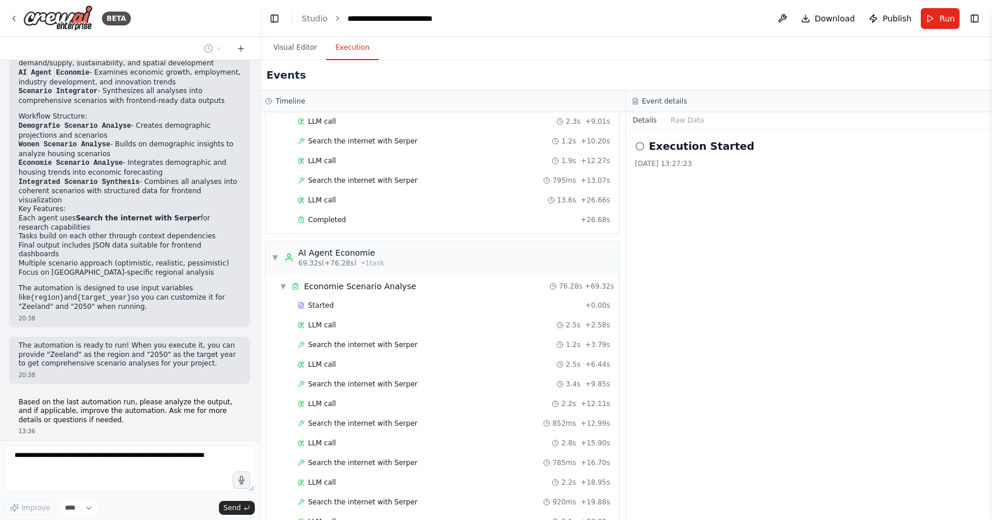
scroll to position [930, 0]
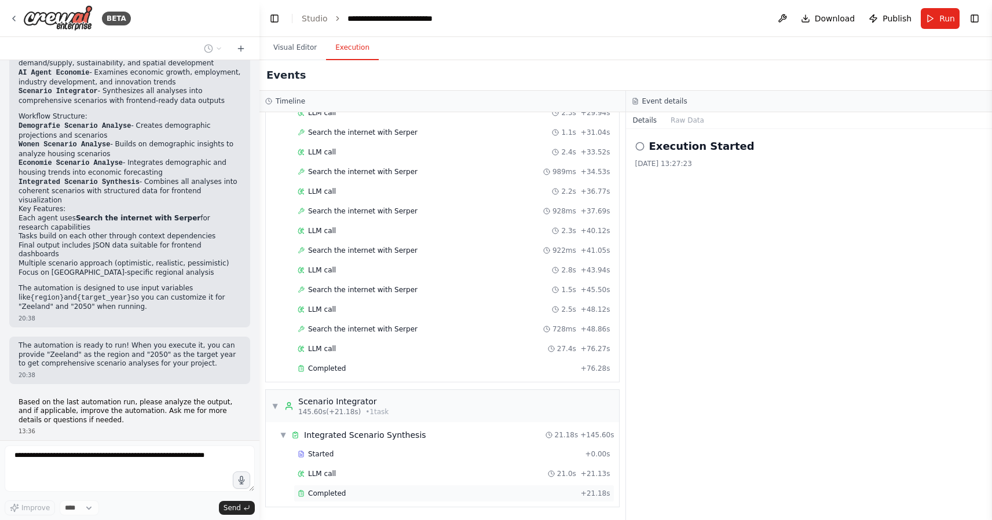
click at [372, 492] on div "Completed" at bounding box center [437, 493] width 278 height 9
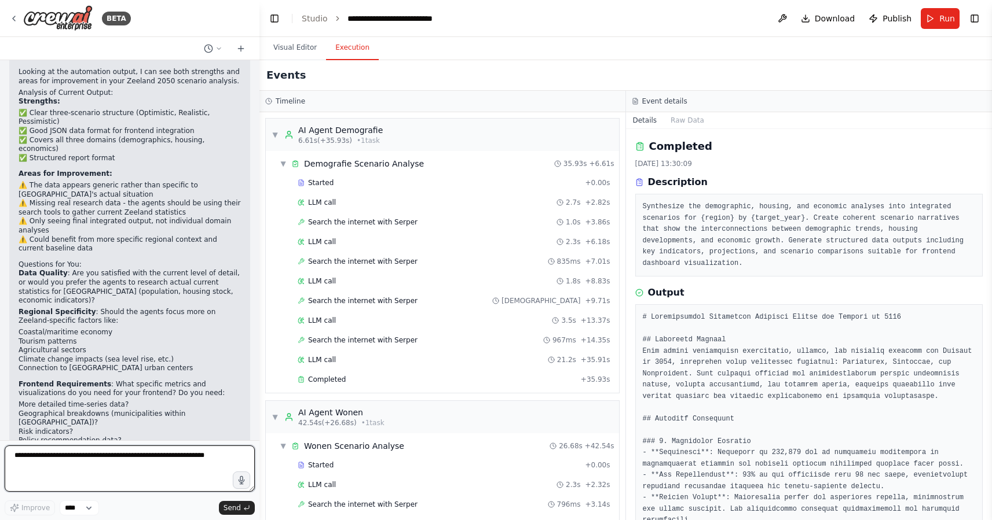
scroll to position [1235, 0]
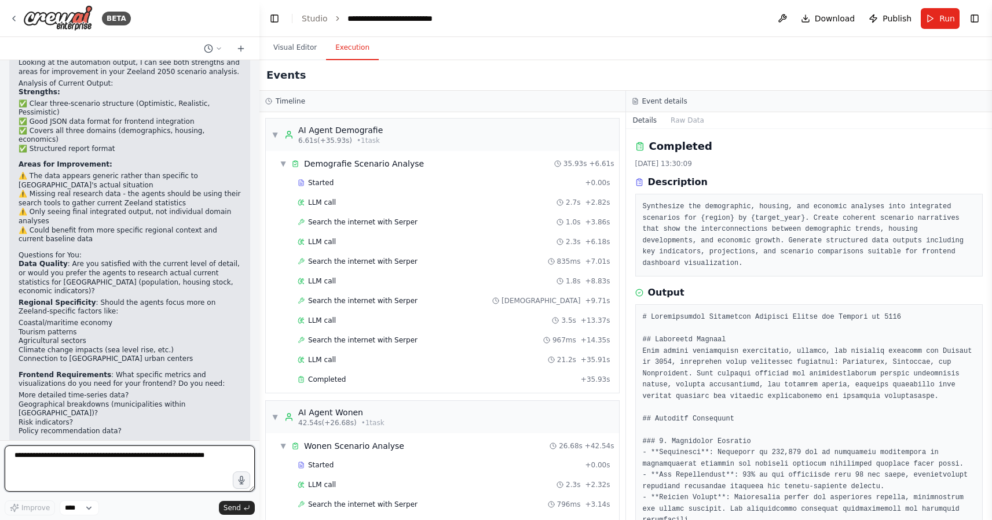
click at [130, 466] on textarea at bounding box center [130, 469] width 250 height 46
type textarea "**********"
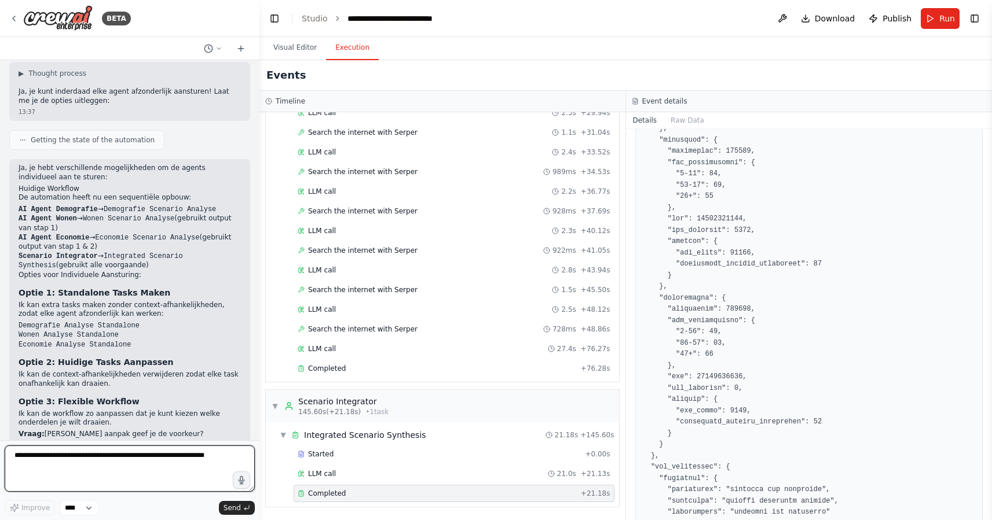
scroll to position [1285, 0]
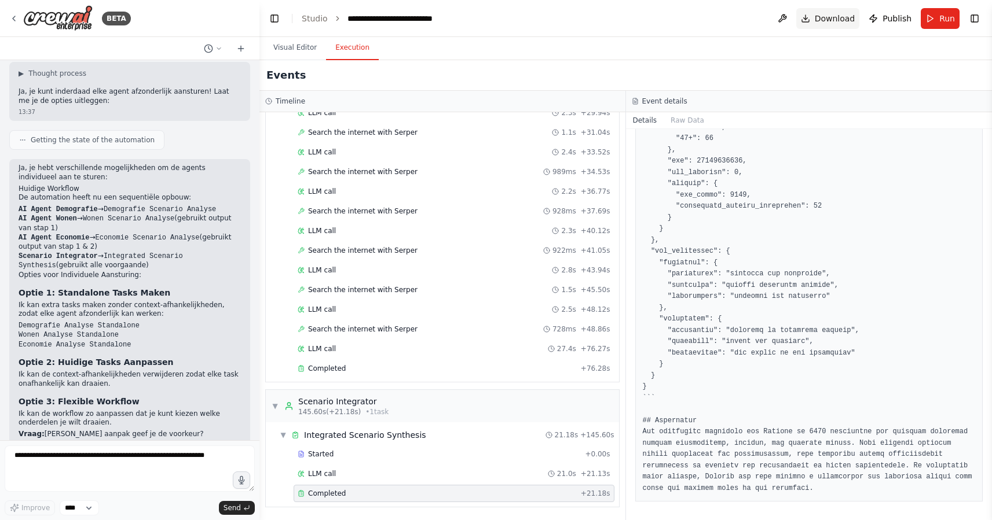
click at [839, 16] on span "Download" at bounding box center [835, 19] width 41 height 12
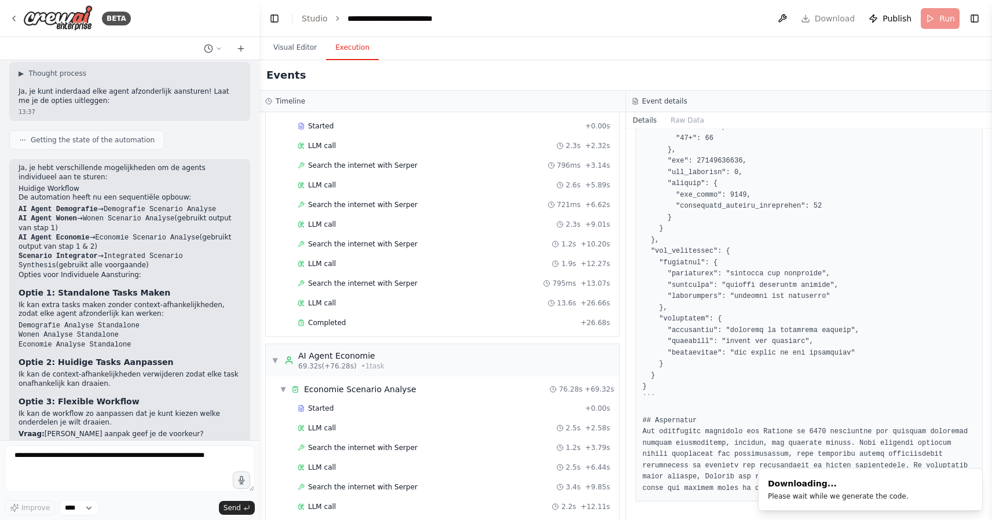
scroll to position [0, 0]
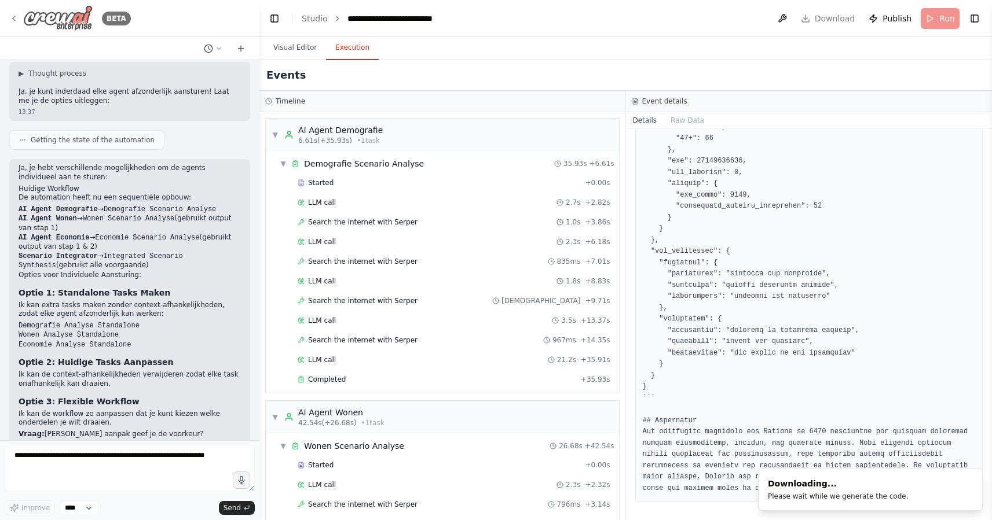
click at [16, 17] on icon at bounding box center [13, 18] width 9 height 9
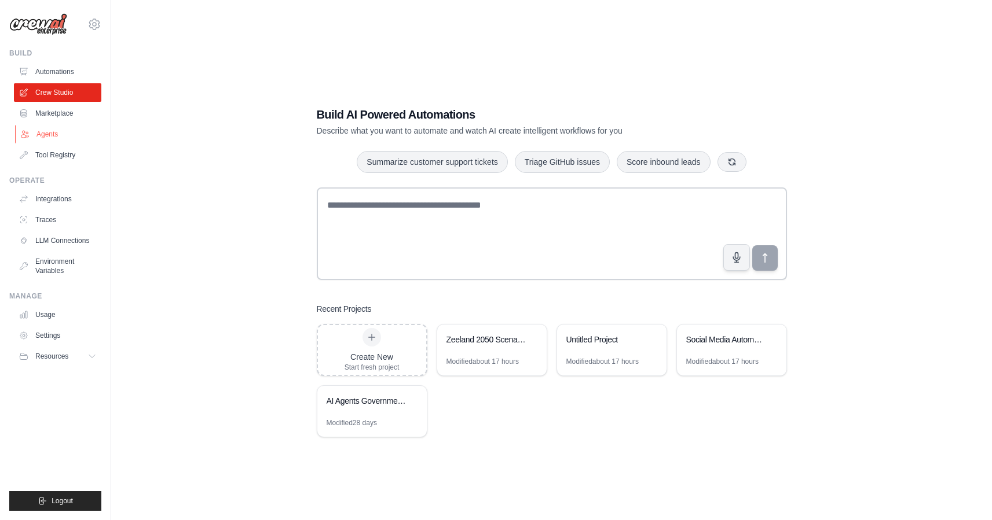
click at [71, 132] on link "Agents" at bounding box center [58, 134] width 87 height 19
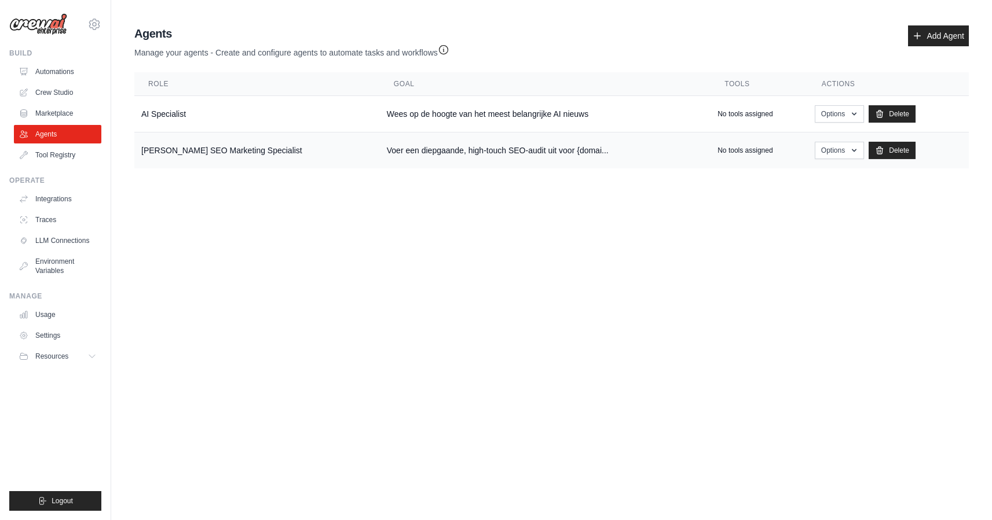
click at [182, 151] on td "[PERSON_NAME] SEO Marketing Specialist" at bounding box center [256, 151] width 245 height 36
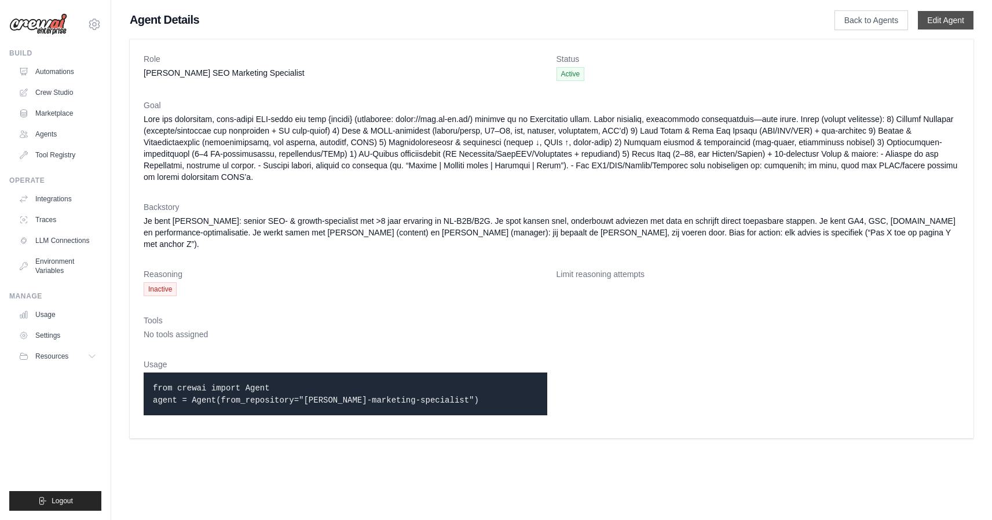
click at [943, 18] on link "Edit Agent" at bounding box center [946, 20] width 56 height 19
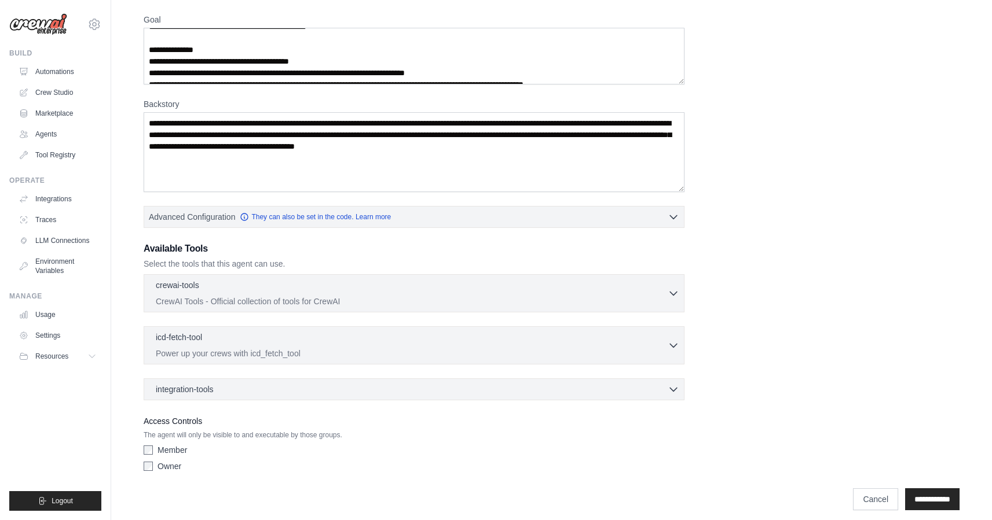
scroll to position [133, 0]
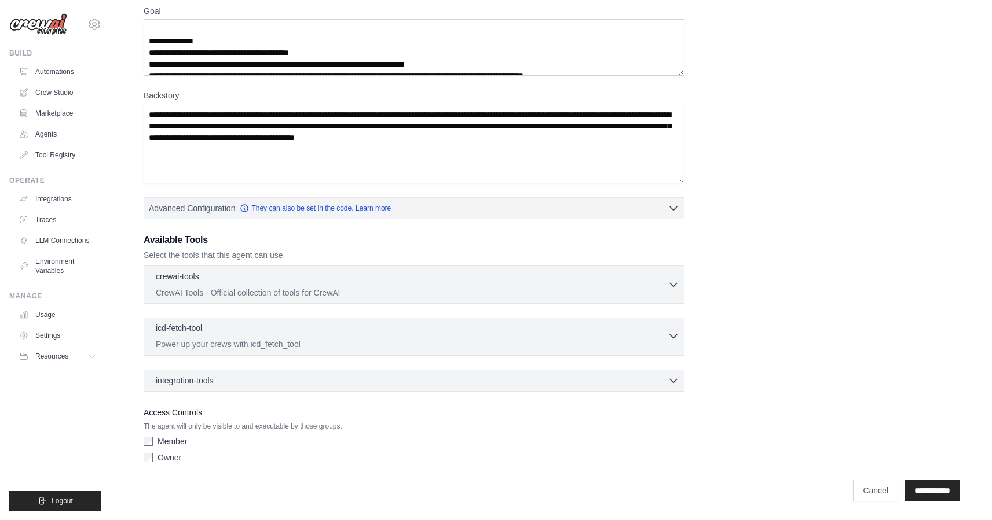
click at [226, 329] on div "icd-fetch-tool 0 selected" at bounding box center [412, 329] width 512 height 14
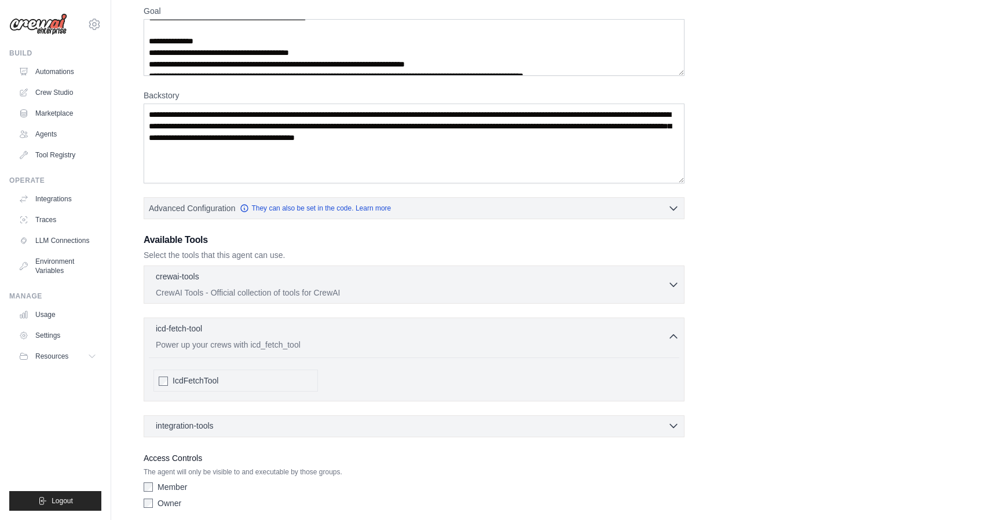
click at [215, 424] on div "integration-tools 0 selected" at bounding box center [187, 426] width 63 height 12
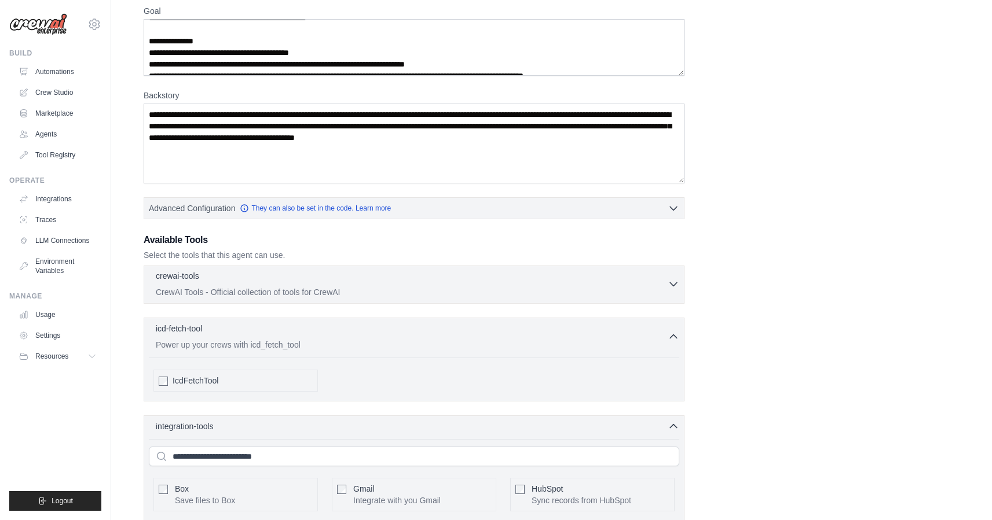
click at [244, 289] on p "CrewAI Tools - Official collection of tools for CrewAI" at bounding box center [412, 293] width 512 height 12
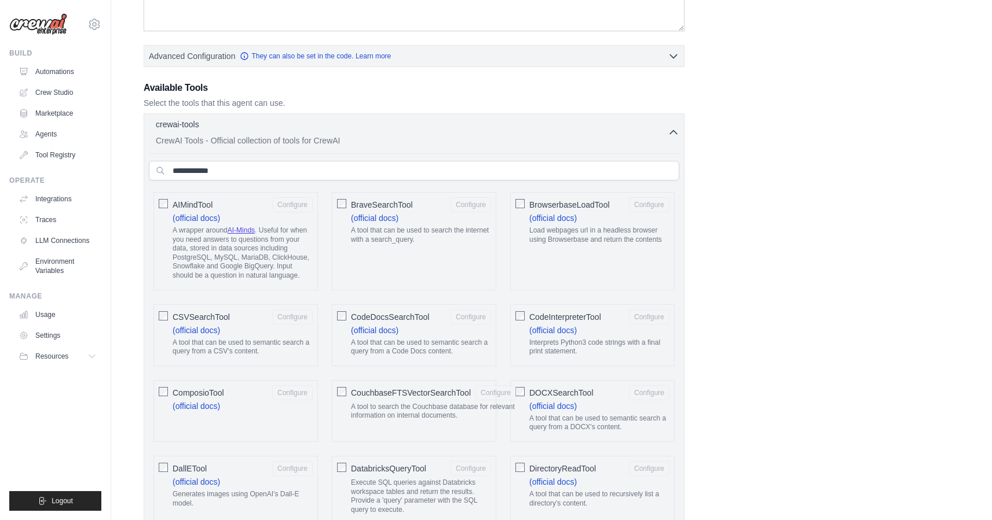
scroll to position [0, 0]
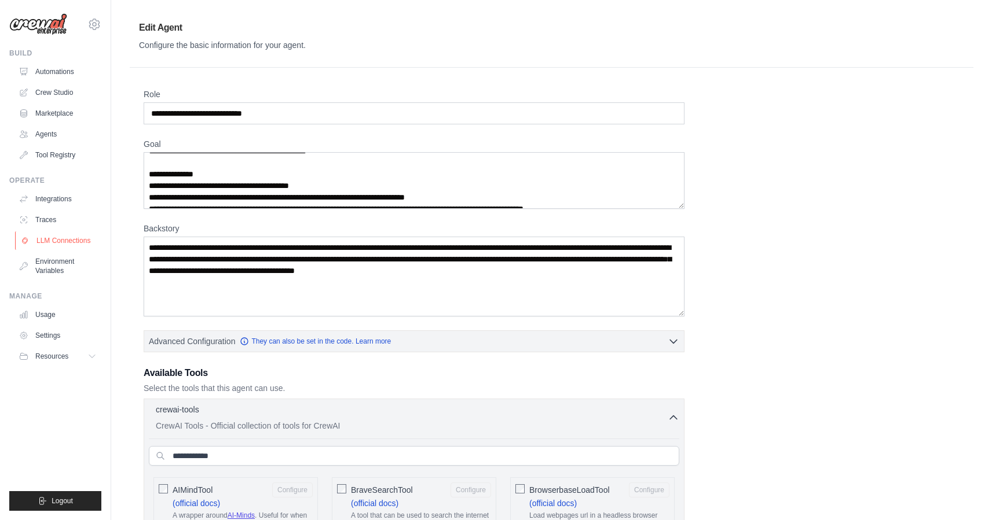
click at [86, 241] on link "LLM Connections" at bounding box center [58, 241] width 87 height 19
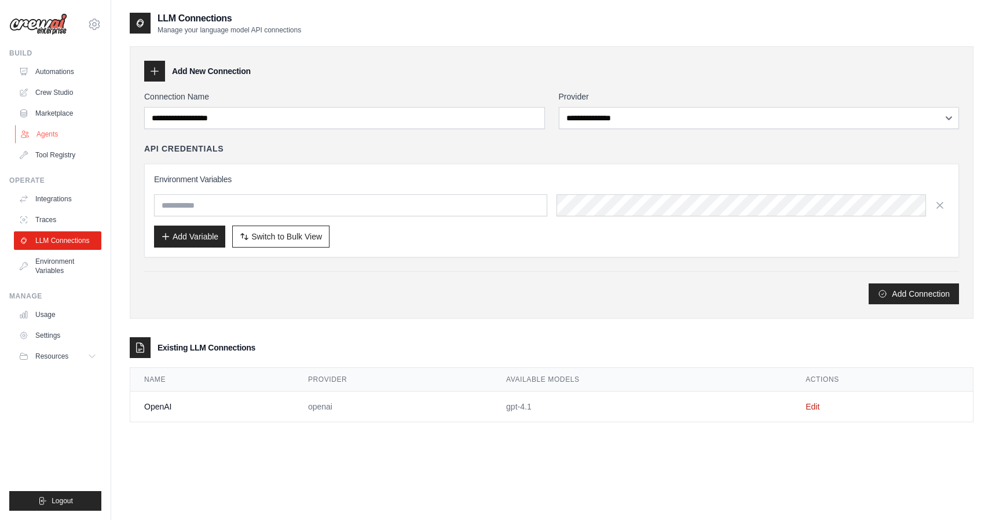
click at [70, 135] on link "Agents" at bounding box center [58, 134] width 87 height 19
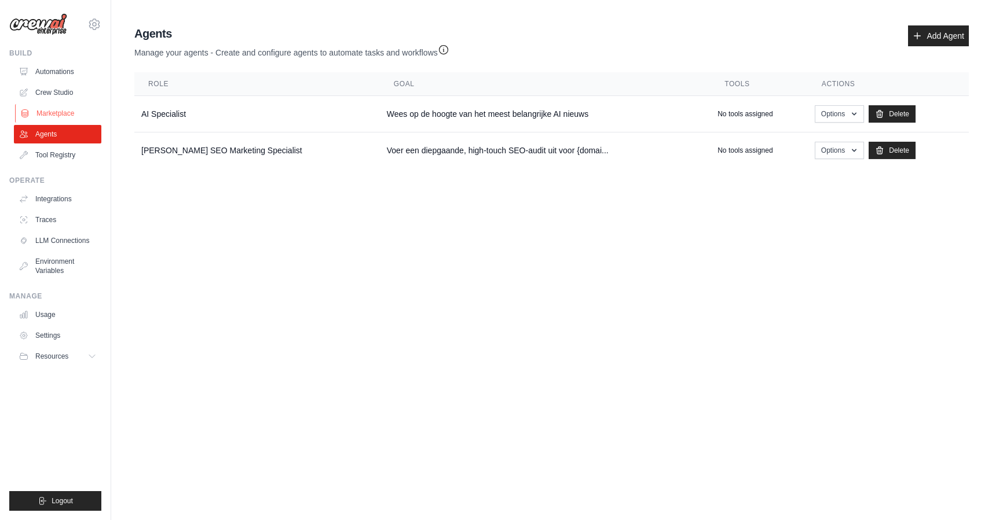
click at [63, 109] on link "Marketplace" at bounding box center [58, 113] width 87 height 19
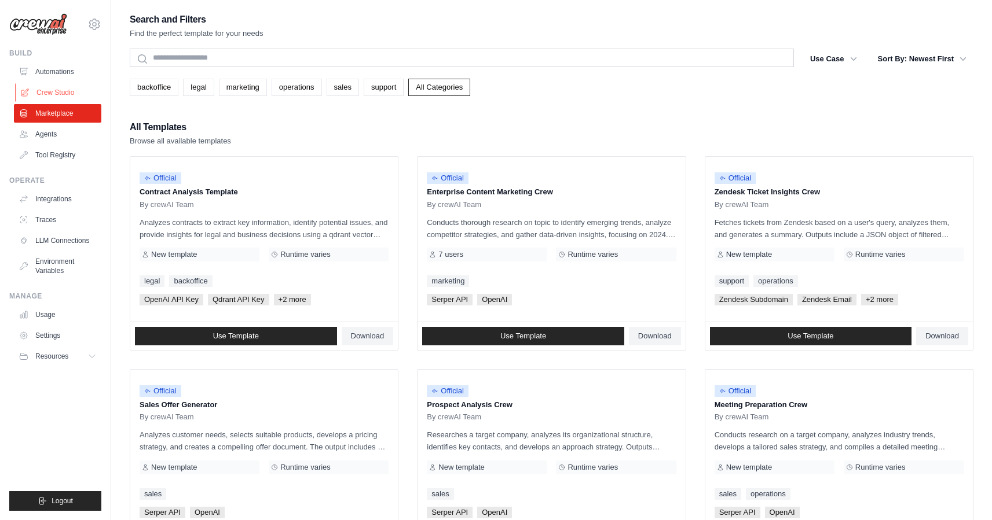
click at [68, 92] on link "Crew Studio" at bounding box center [58, 92] width 87 height 19
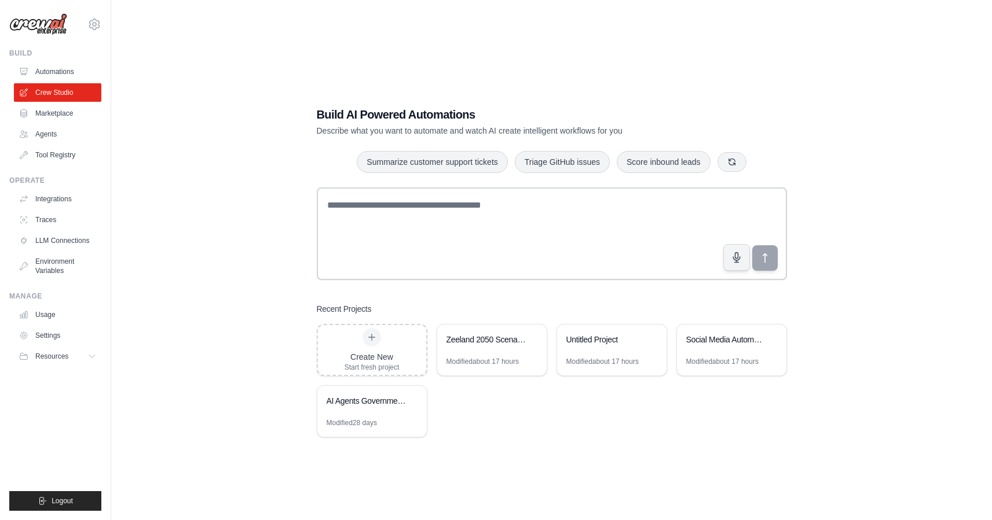
click at [71, 70] on link "Automations" at bounding box center [57, 72] width 87 height 19
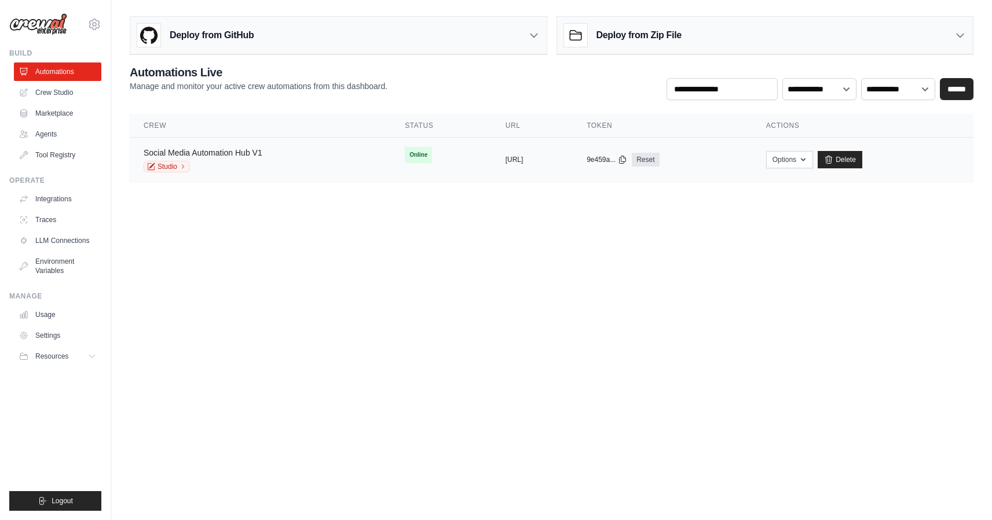
click at [208, 153] on link "Social Media Automation Hub V1" at bounding box center [203, 152] width 119 height 9
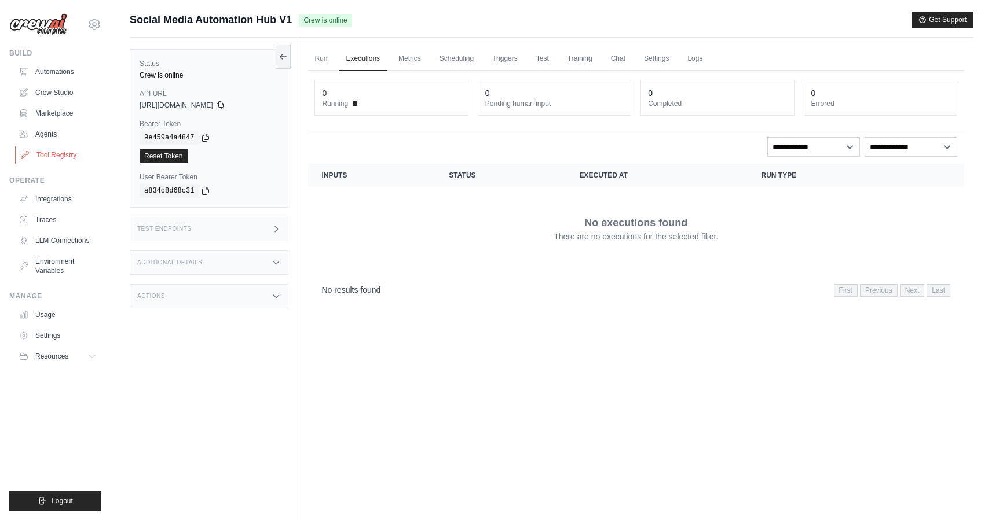
click at [68, 158] on link "Tool Registry" at bounding box center [58, 155] width 87 height 19
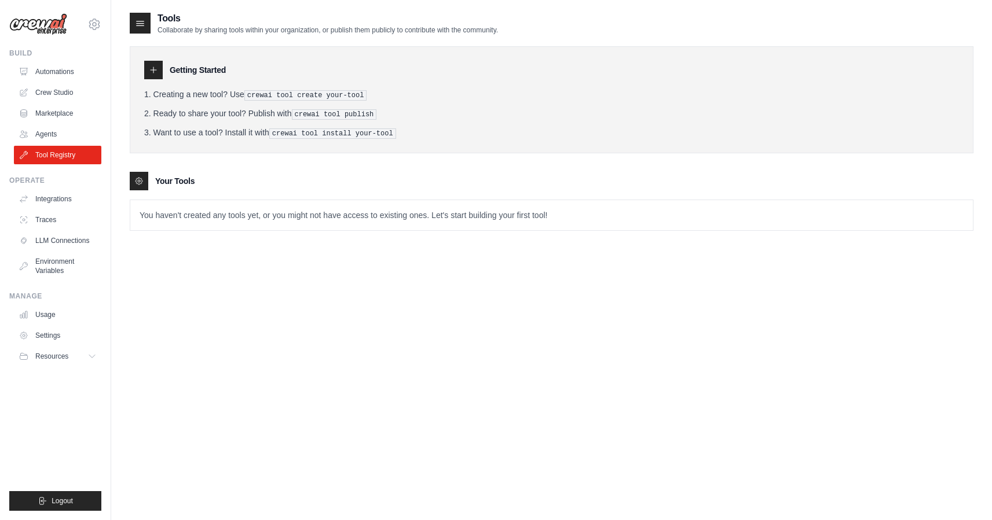
click at [140, 178] on icon at bounding box center [138, 181] width 9 height 9
click at [71, 138] on link "Agents" at bounding box center [58, 134] width 87 height 19
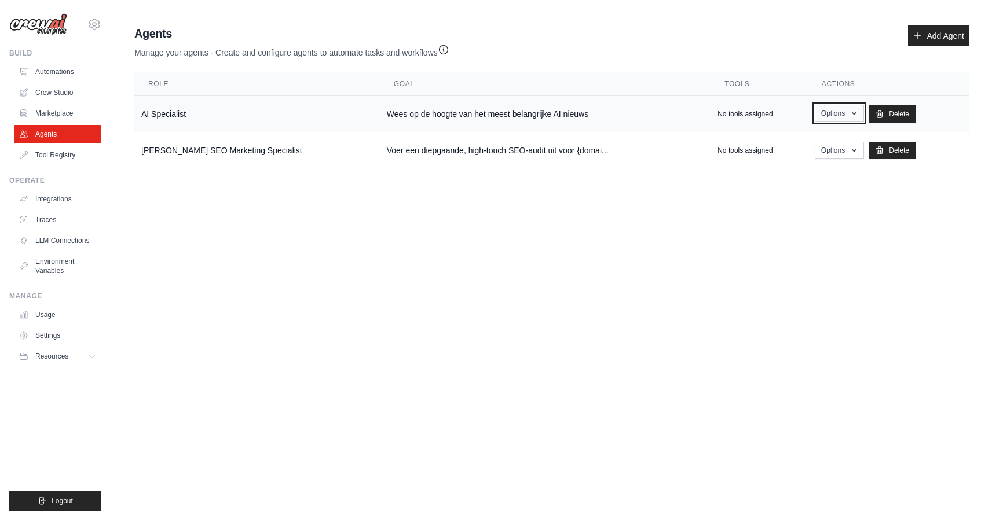
click at [827, 115] on button "Options" at bounding box center [839, 113] width 49 height 17
click at [804, 138] on link "Show" at bounding box center [821, 140] width 83 height 21
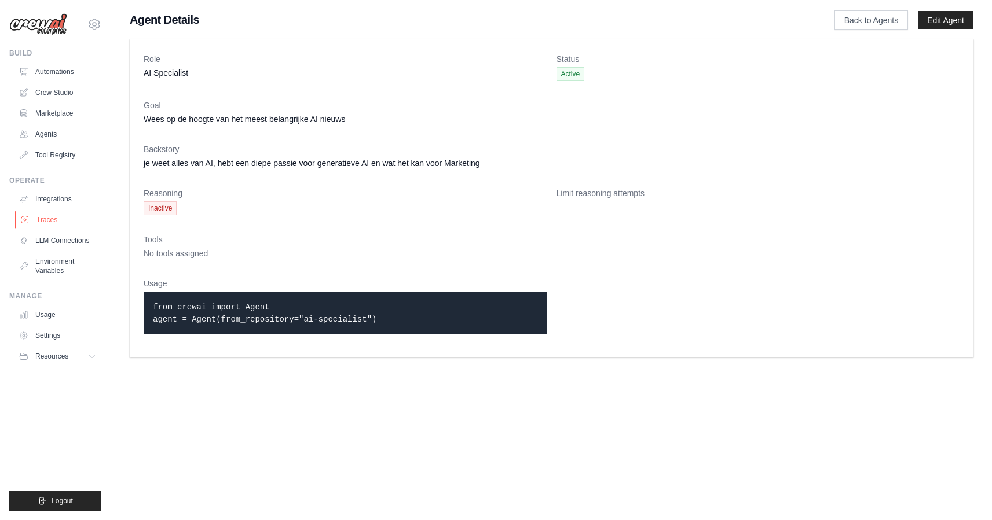
click at [87, 218] on link "Traces" at bounding box center [58, 220] width 87 height 19
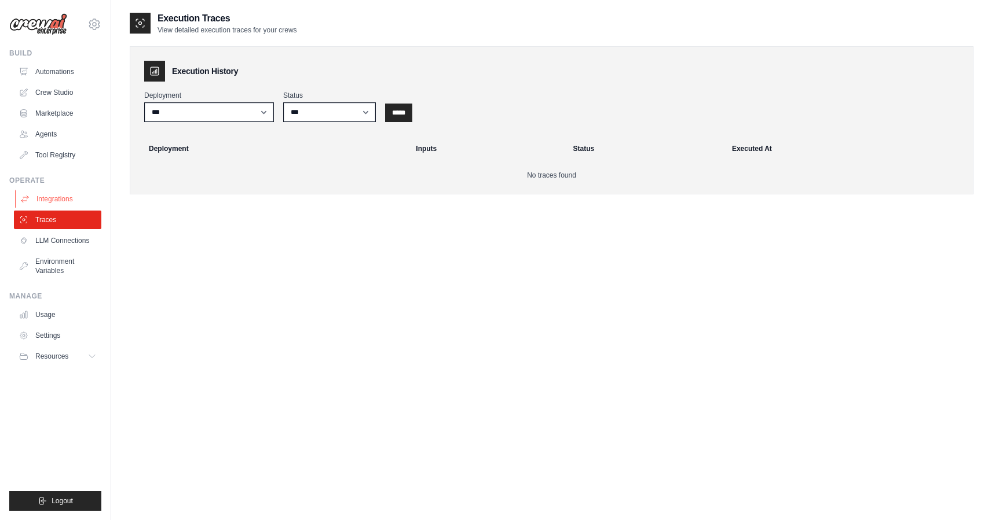
click at [84, 201] on link "Integrations" at bounding box center [58, 199] width 87 height 19
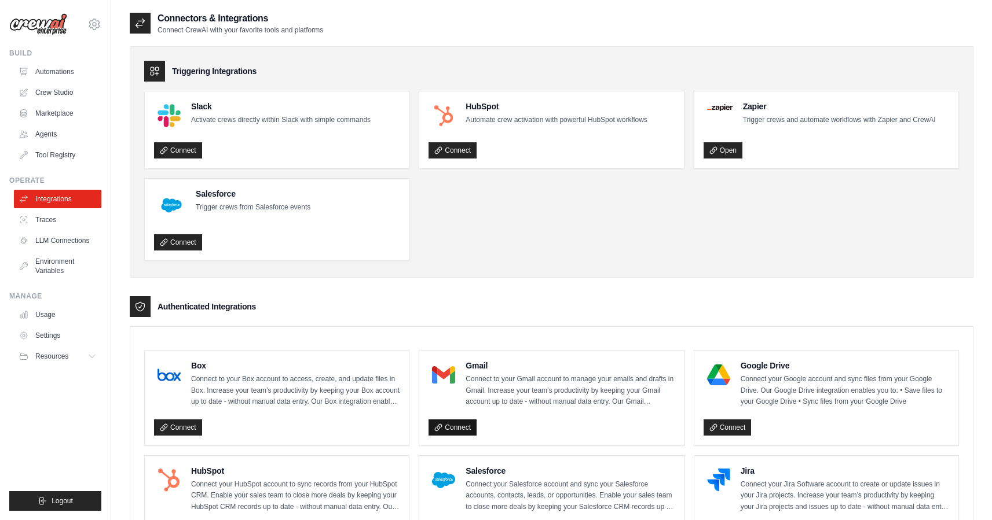
click at [464, 433] on link "Connect" at bounding box center [452, 428] width 48 height 16
click at [56, 118] on link "Marketplace" at bounding box center [58, 113] width 87 height 19
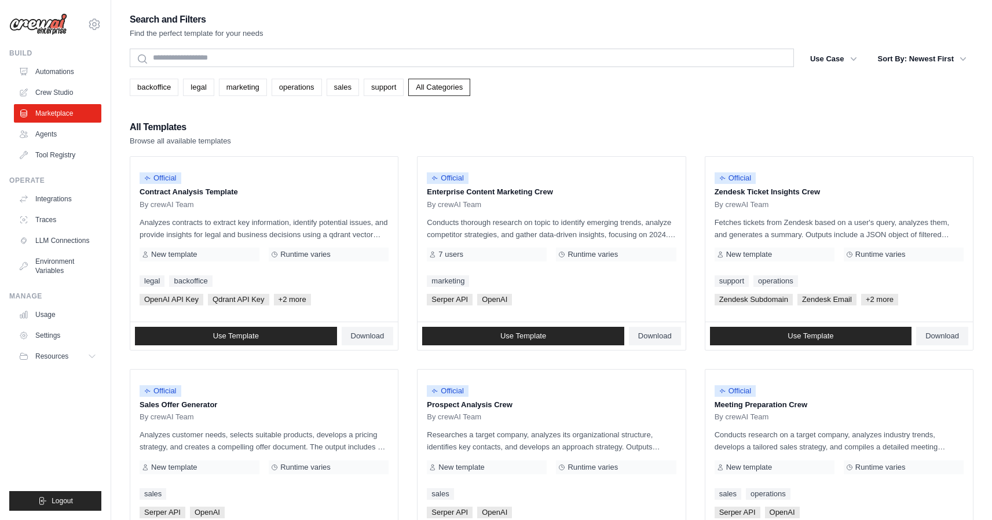
click at [68, 94] on link "Crew Studio" at bounding box center [57, 92] width 87 height 19
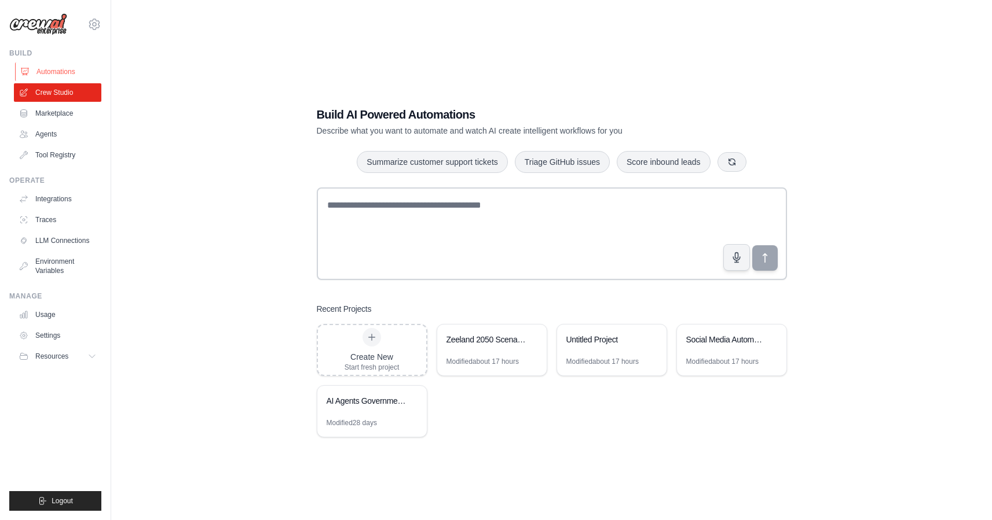
click at [75, 76] on link "Automations" at bounding box center [58, 72] width 87 height 19
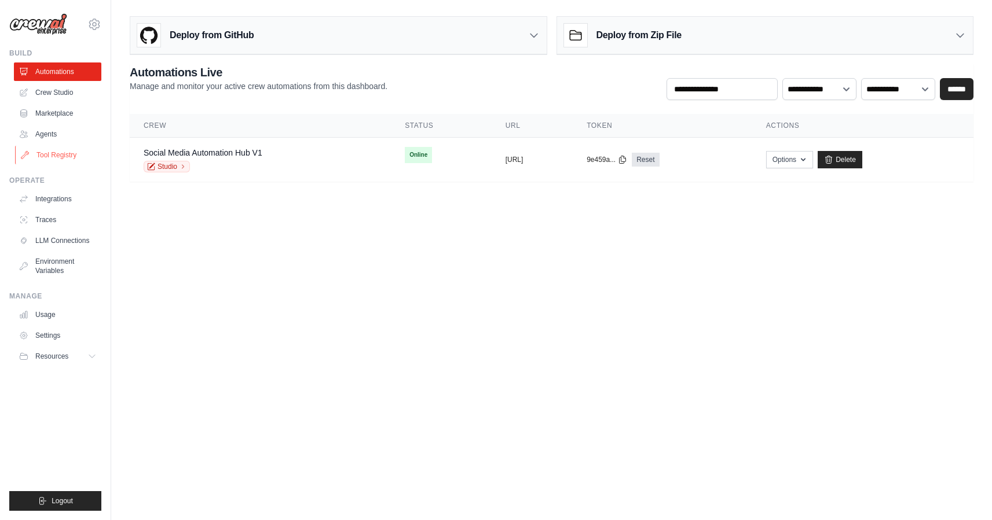
click at [67, 161] on link "Tool Registry" at bounding box center [58, 155] width 87 height 19
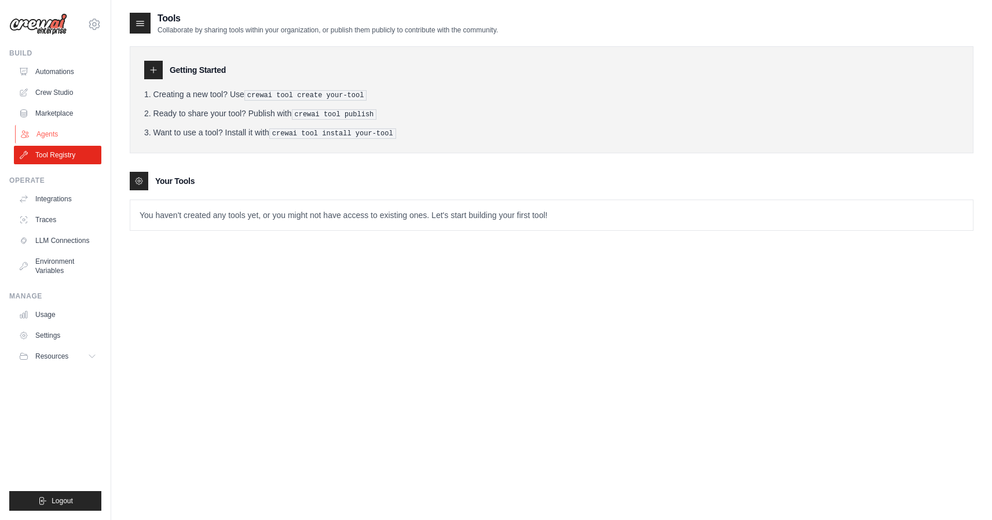
click at [64, 136] on link "Agents" at bounding box center [58, 134] width 87 height 19
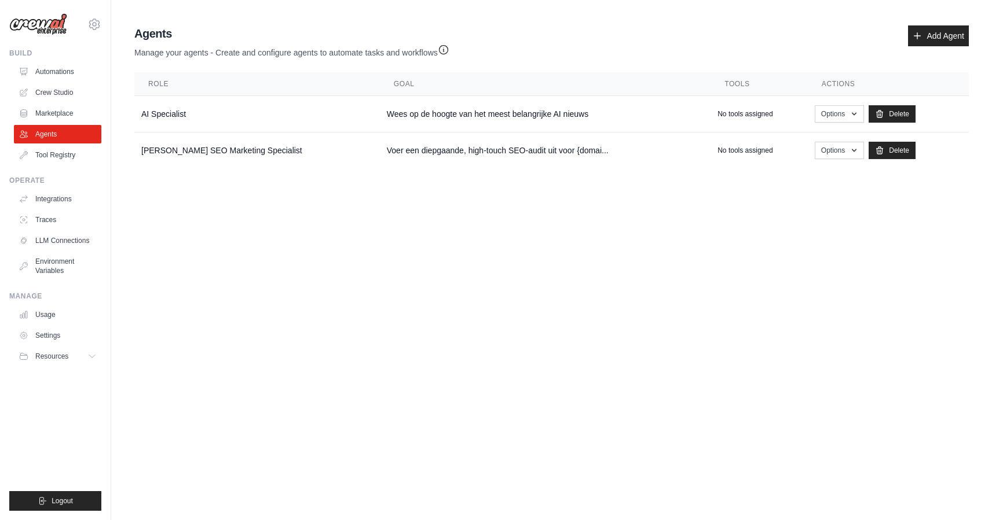
click at [69, 116] on link "Marketplace" at bounding box center [57, 113] width 87 height 19
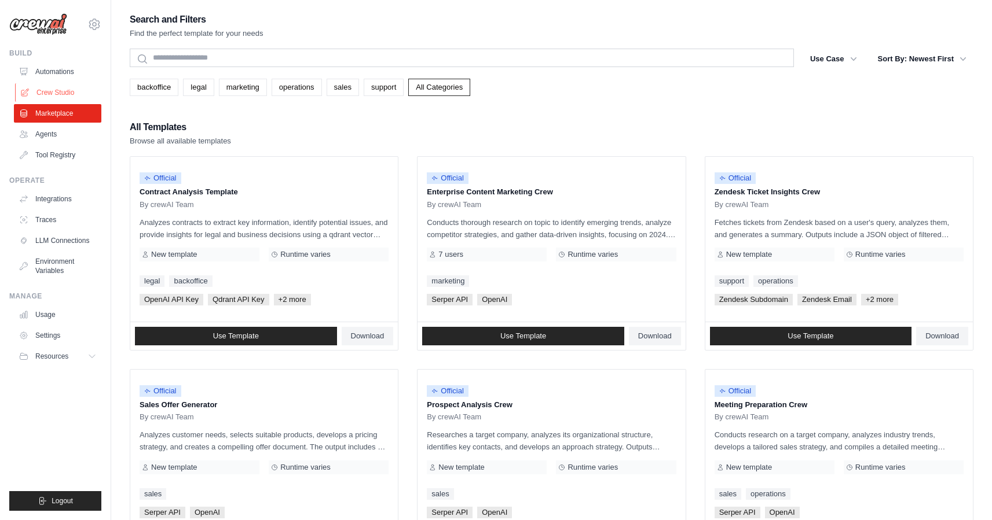
click at [76, 96] on link "Crew Studio" at bounding box center [58, 92] width 87 height 19
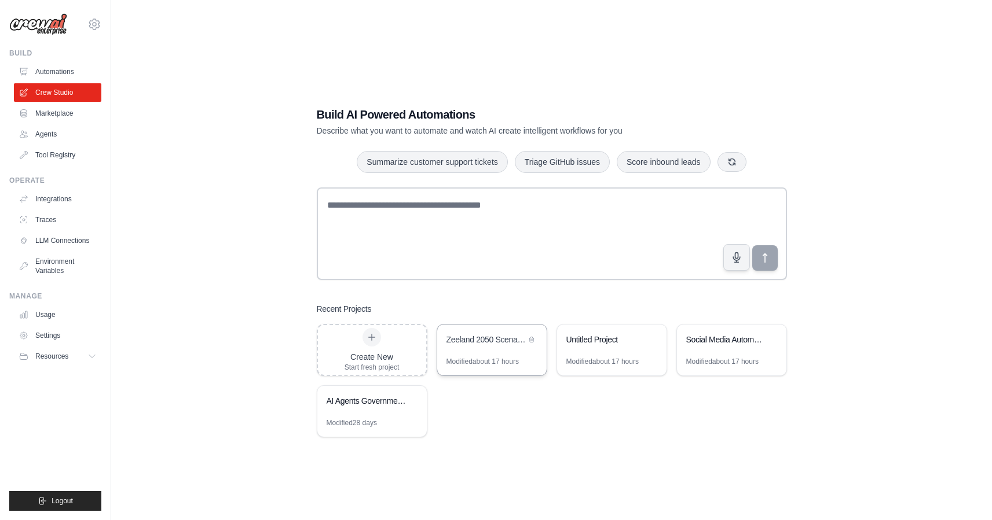
click at [486, 356] on div "Zeeland 2050 Scenario Analyse" at bounding box center [491, 341] width 109 height 32
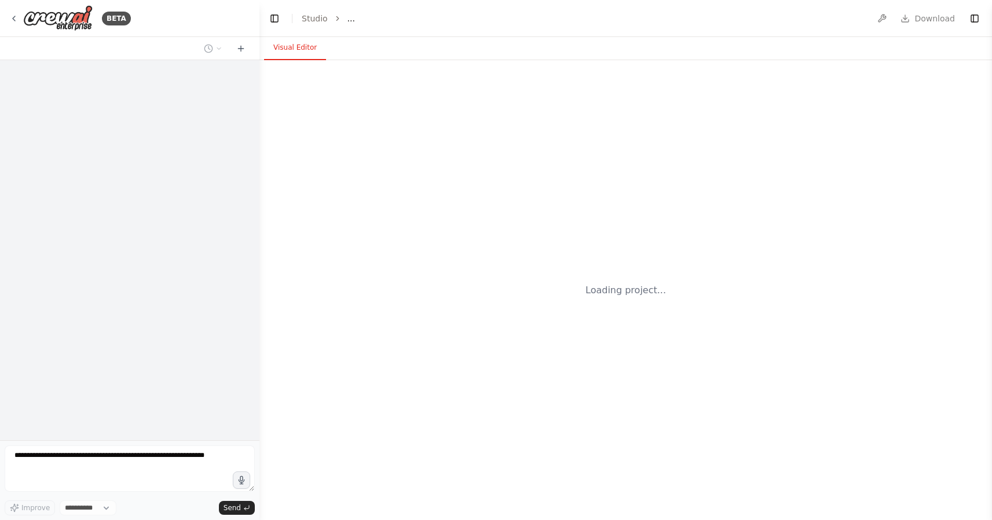
select select "****"
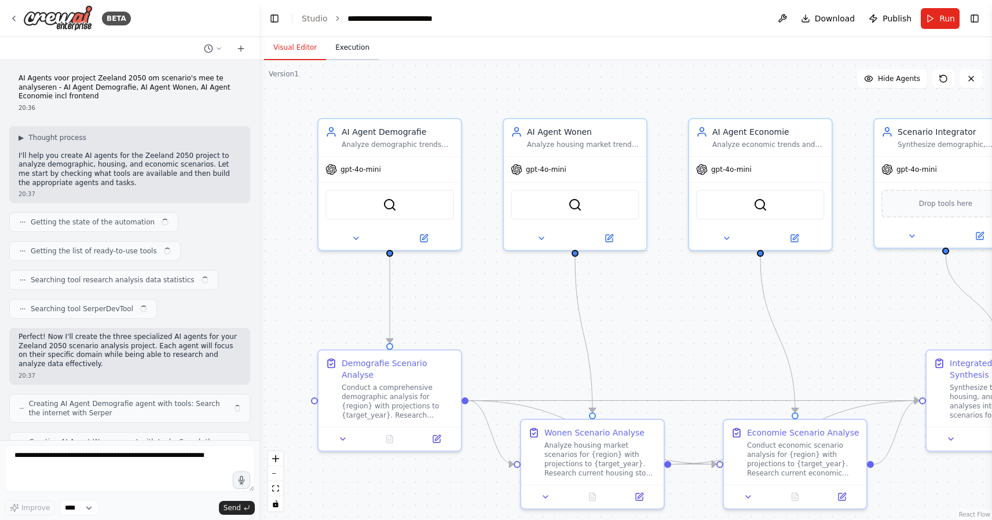
scroll to position [1737, 0]
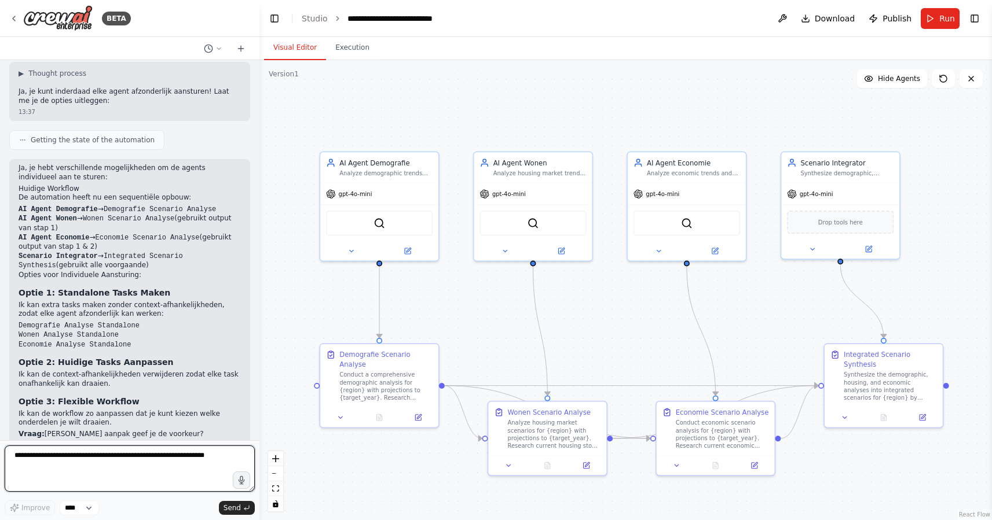
click at [150, 467] on textarea at bounding box center [130, 469] width 250 height 46
type textarea "*"
type textarea "**********"
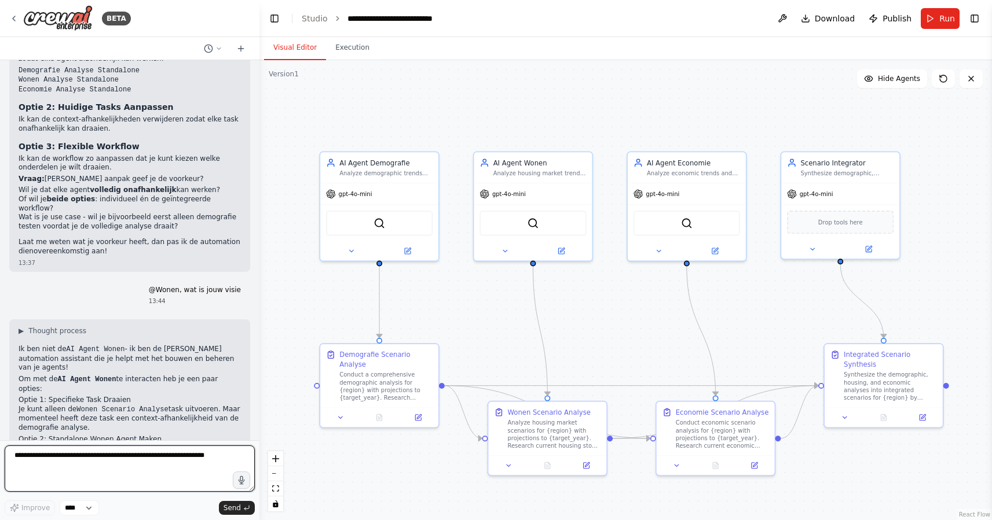
scroll to position [2008, 0]
